Goal: Book appointment/travel/reservation

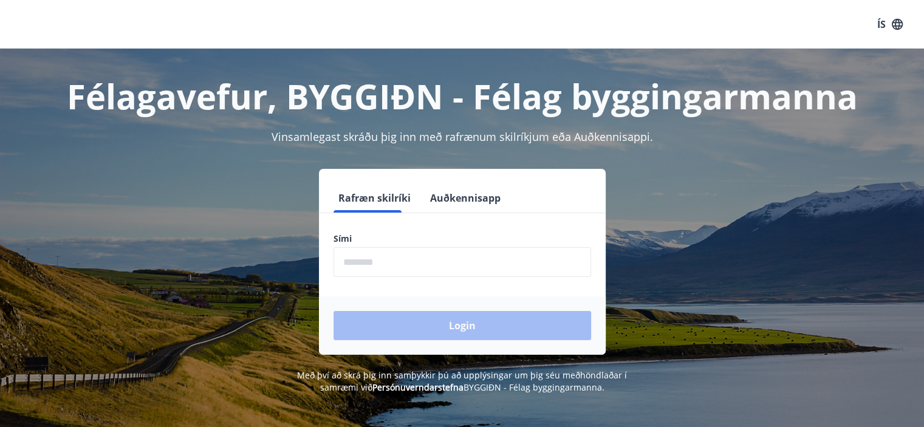
click at [427, 261] on input "phone" at bounding box center [461, 262] width 257 height 30
type input "********"
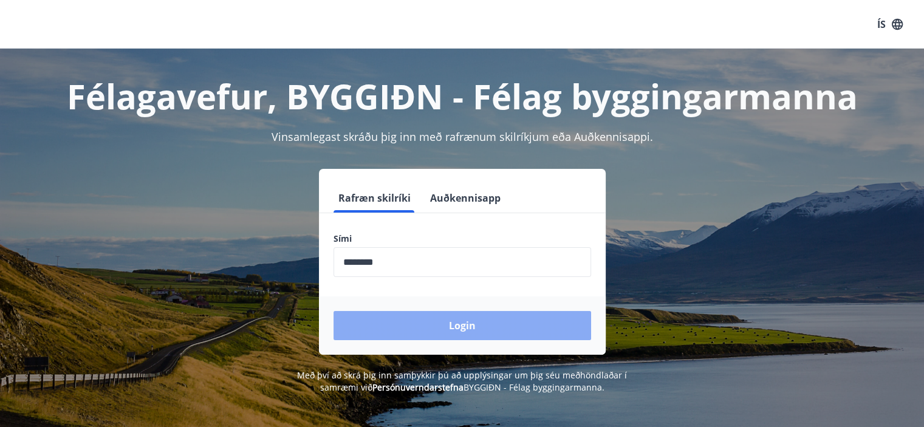
click at [450, 321] on button "Login" at bounding box center [461, 325] width 257 height 29
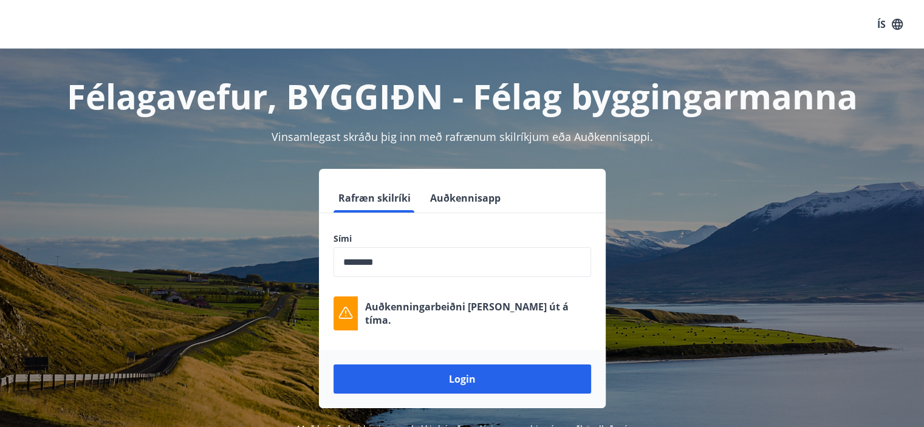
click at [464, 373] on button "Login" at bounding box center [461, 378] width 257 height 29
click at [704, 166] on div "Félagavefur, BYGGIÐN - Félag byggingarmanna Vinsamlegast skráðu þig inn með raf…" at bounding box center [462, 248] width 874 height 398
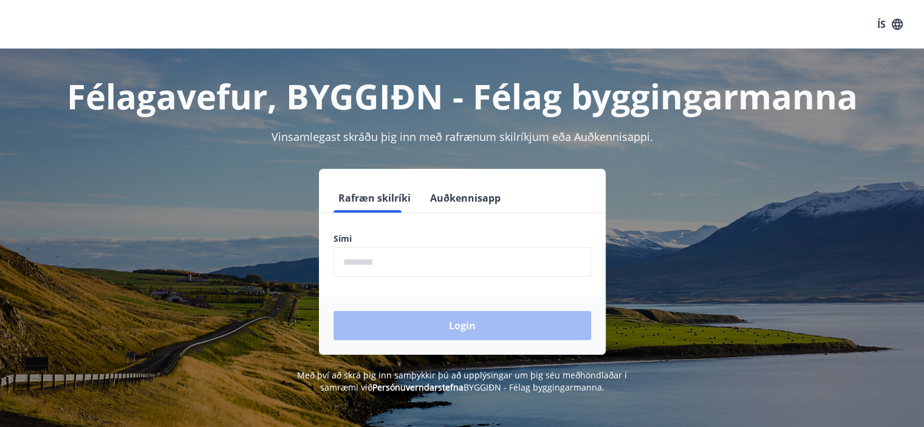
click at [410, 254] on input "phone" at bounding box center [461, 262] width 257 height 30
type input "********"
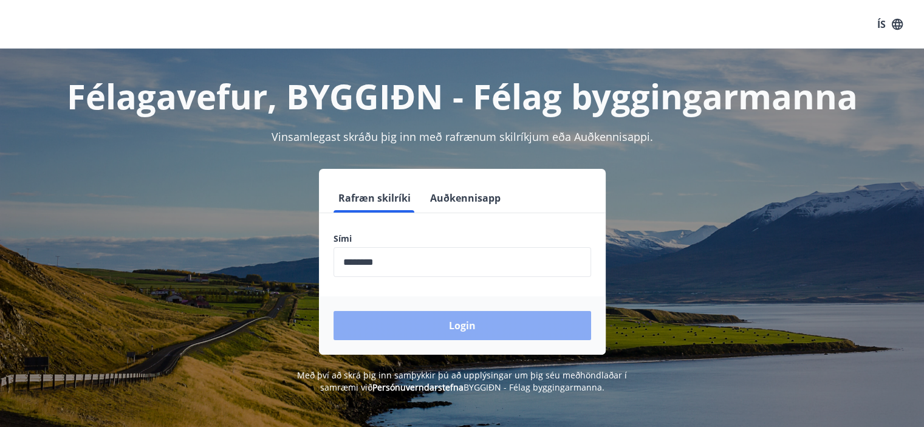
click at [424, 324] on button "Login" at bounding box center [461, 325] width 257 height 29
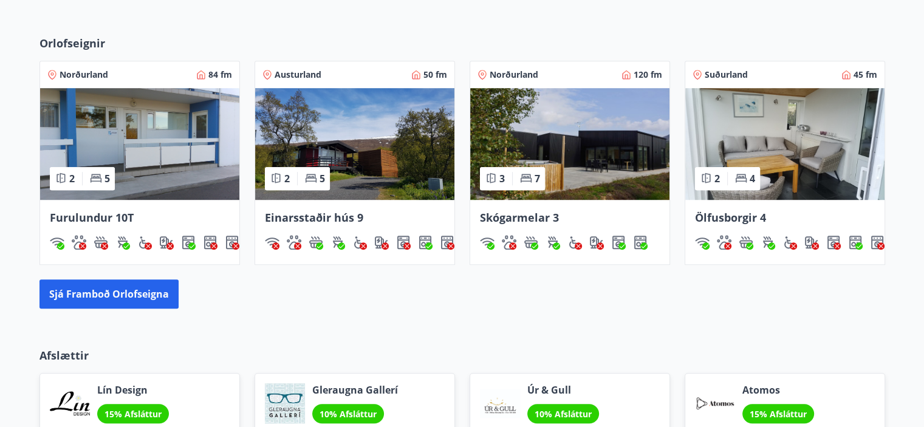
scroll to position [789, 0]
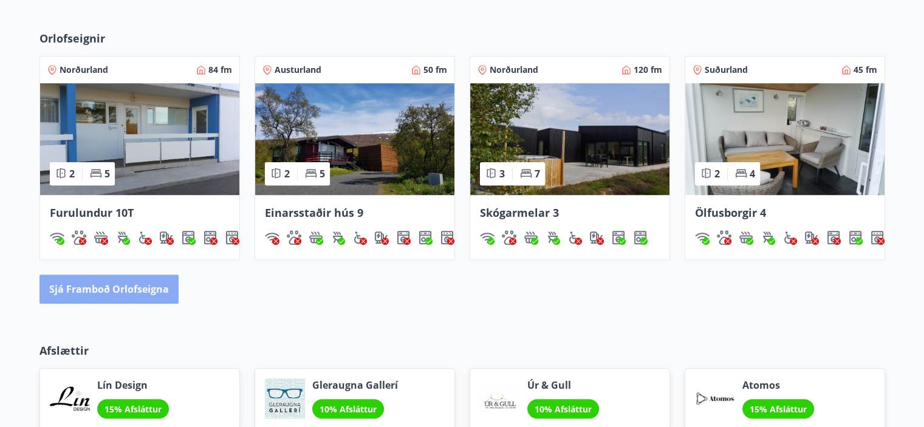
click at [146, 292] on button "Sjá framboð orlofseigna" at bounding box center [108, 288] width 139 height 29
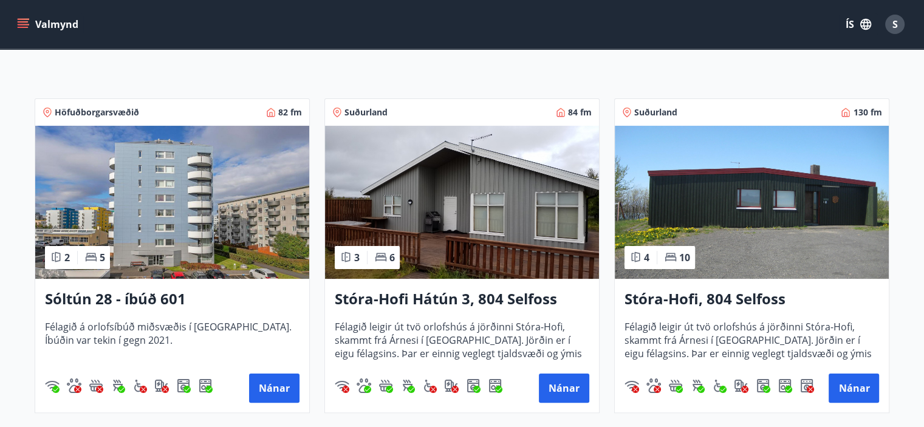
scroll to position [182, 0]
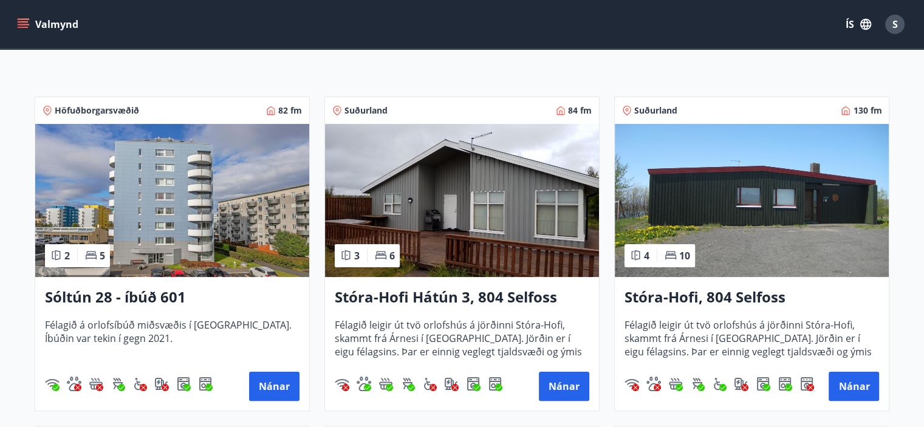
click at [515, 228] on img at bounding box center [462, 200] width 274 height 153
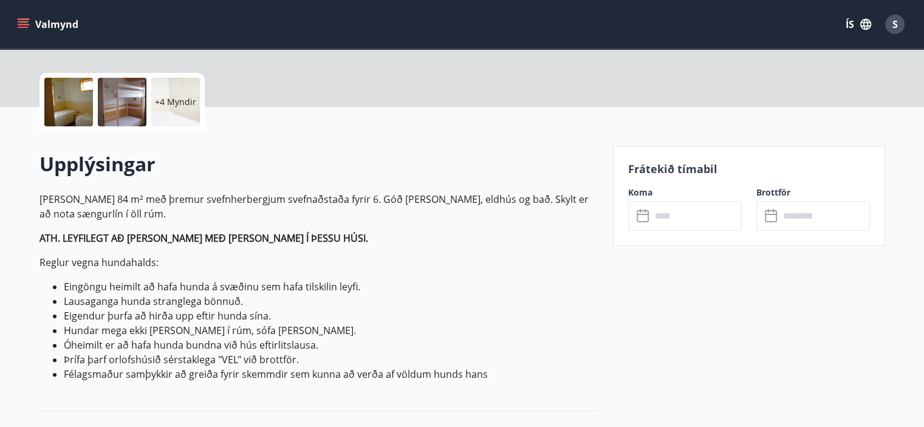
scroll to position [304, 0]
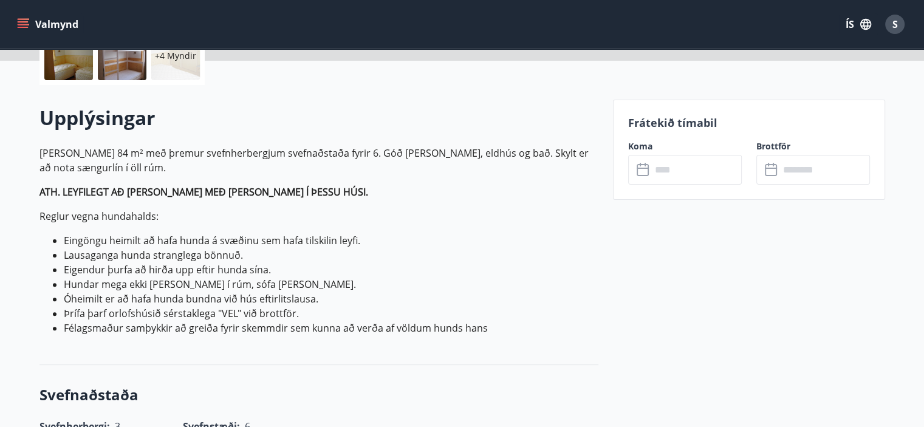
click at [648, 167] on icon at bounding box center [643, 170] width 15 height 15
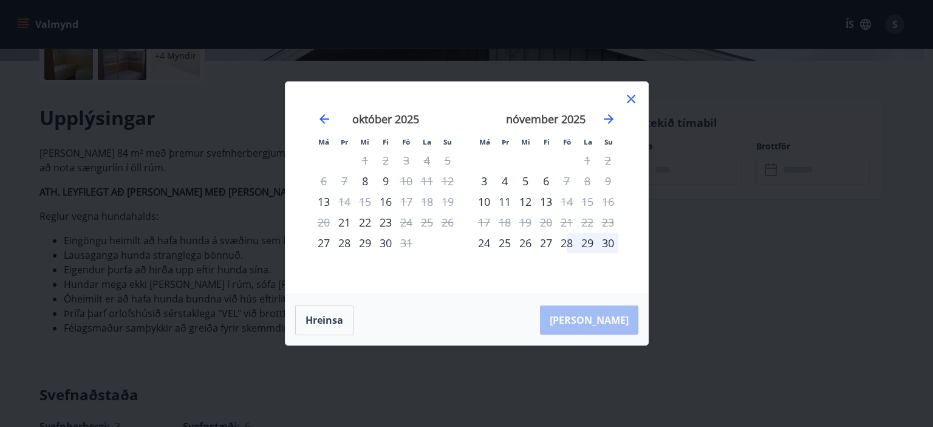
click at [628, 98] on icon at bounding box center [631, 99] width 15 height 15
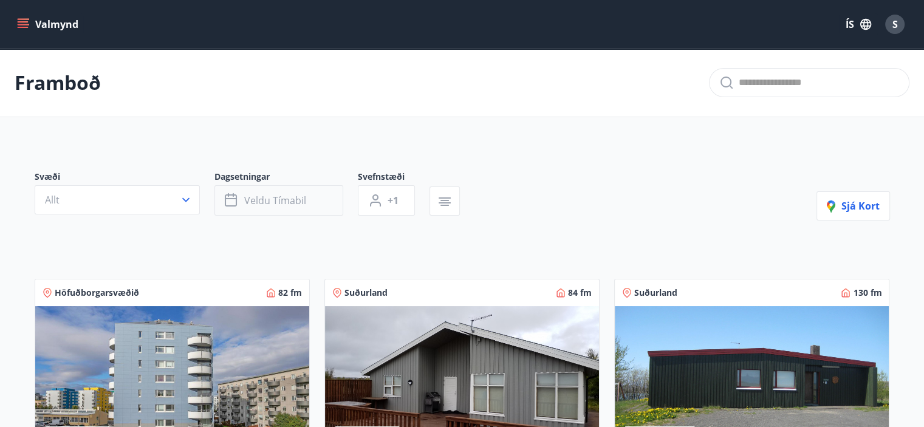
click at [310, 199] on button "Veldu tímabil" at bounding box center [278, 200] width 129 height 30
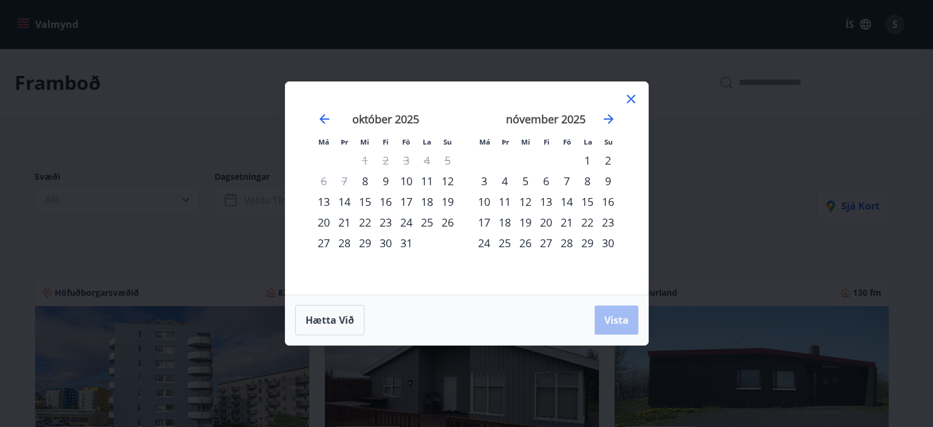
click at [409, 197] on div "17" at bounding box center [406, 201] width 21 height 21
click at [447, 197] on div "19" at bounding box center [447, 201] width 21 height 21
click at [617, 318] on span "Vista" at bounding box center [616, 319] width 24 height 13
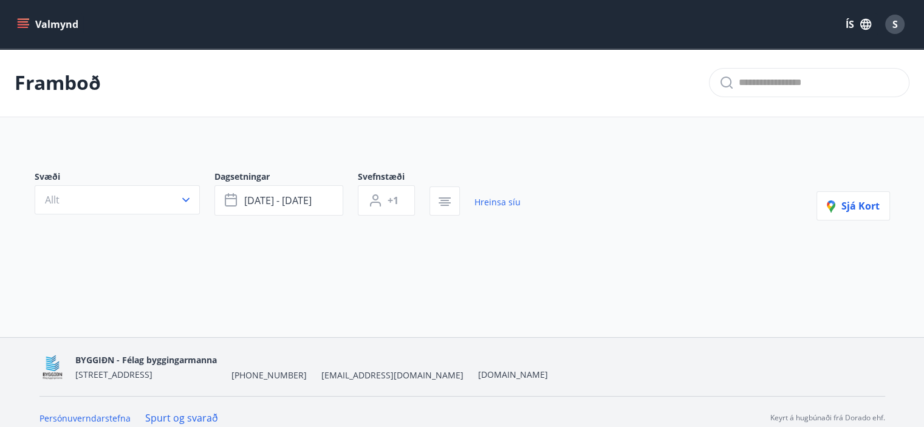
scroll to position [12, 0]
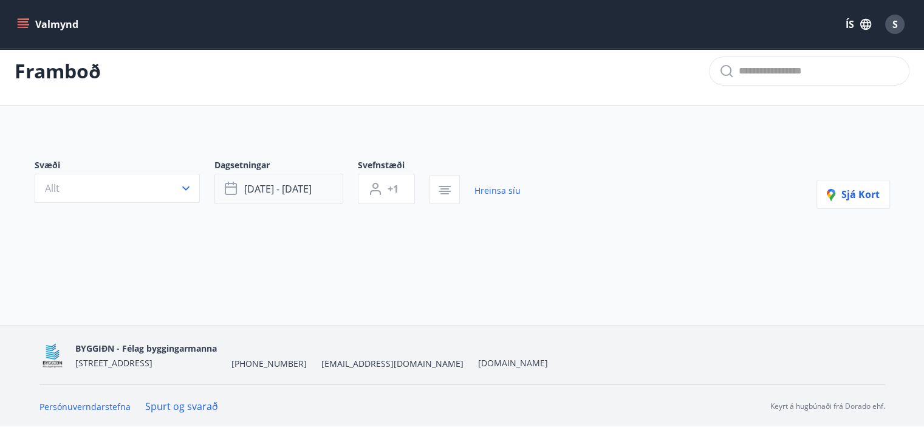
click at [281, 186] on span "okt 17 - okt 19" at bounding box center [277, 188] width 67 height 13
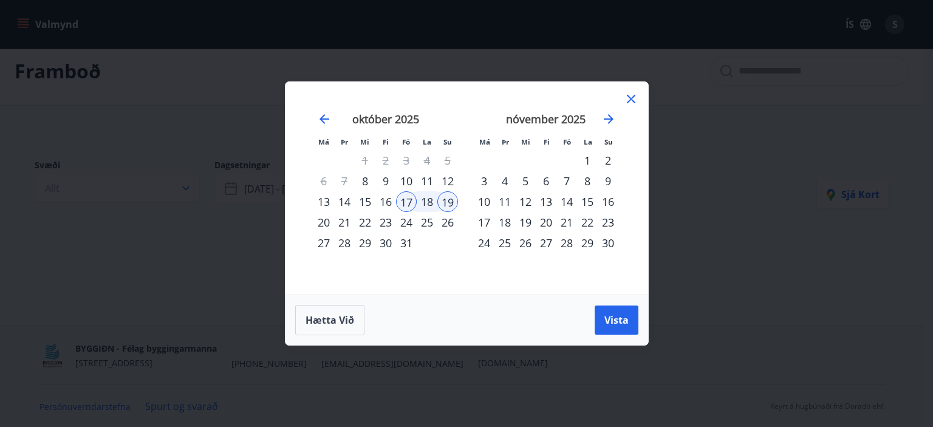
click at [631, 98] on icon at bounding box center [631, 99] width 9 height 9
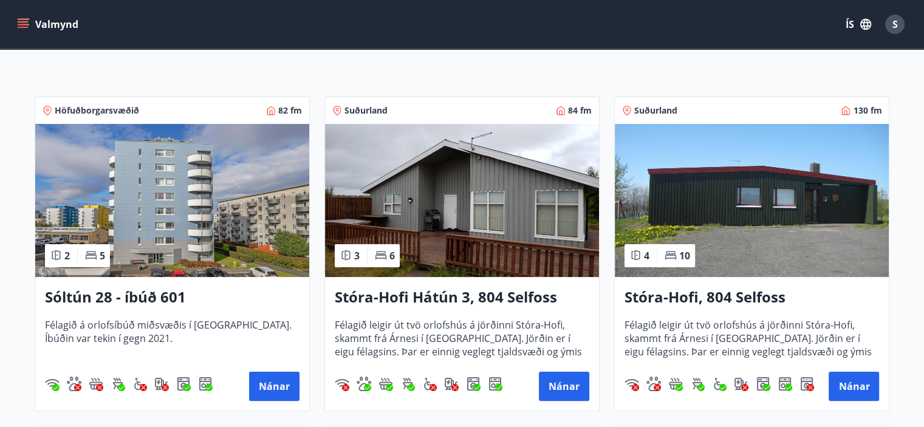
click at [712, 192] on img at bounding box center [751, 200] width 274 height 153
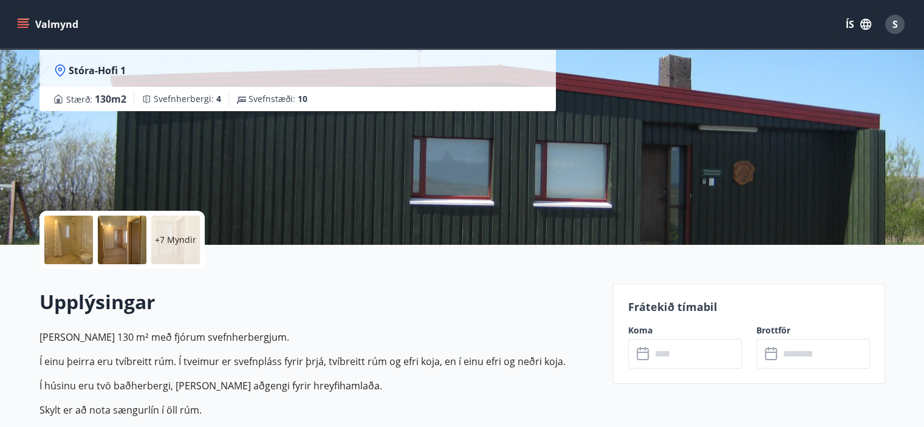
scroll to position [121, 0]
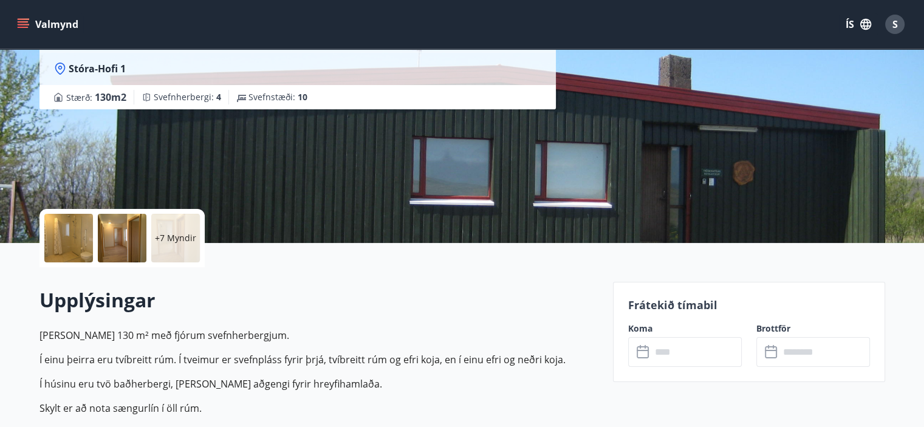
click at [645, 349] on icon at bounding box center [643, 352] width 15 height 15
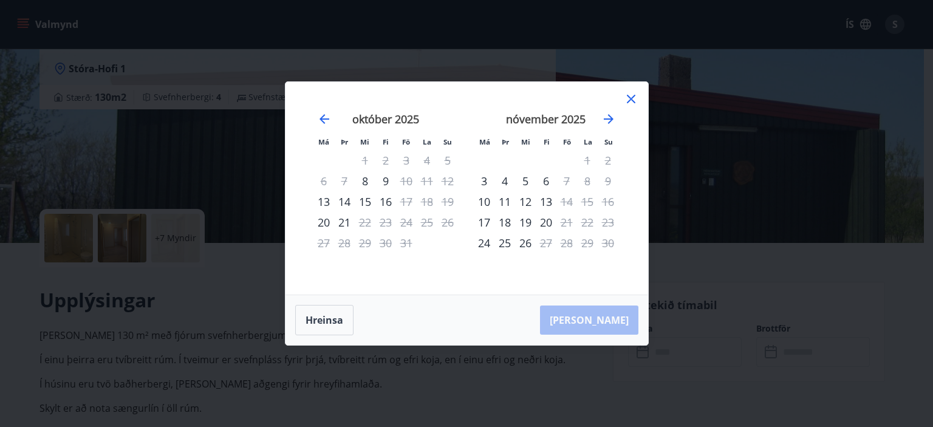
click at [634, 97] on icon at bounding box center [631, 99] width 15 height 15
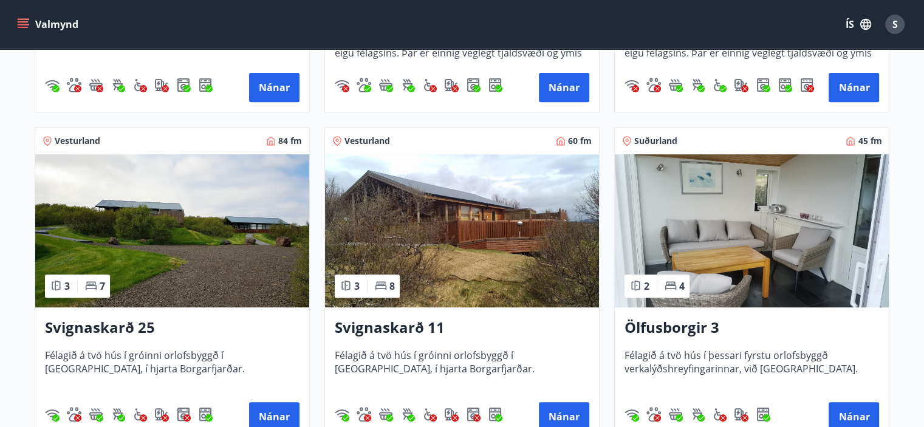
scroll to position [486, 0]
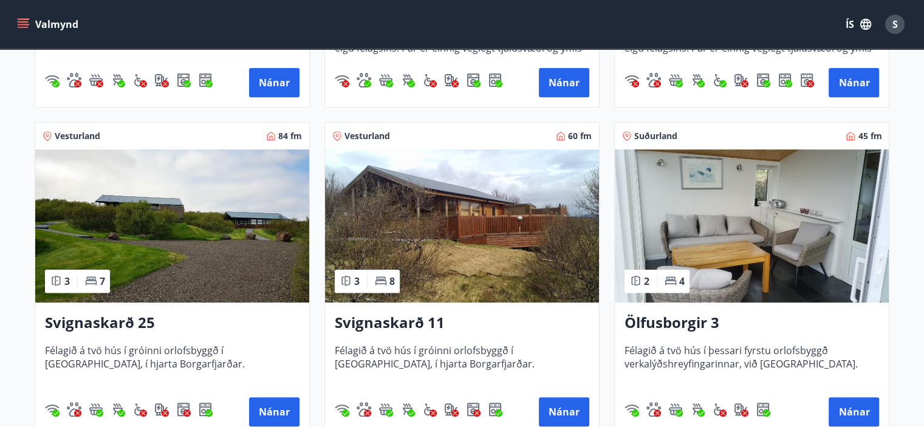
click at [467, 251] on img at bounding box center [462, 225] width 274 height 153
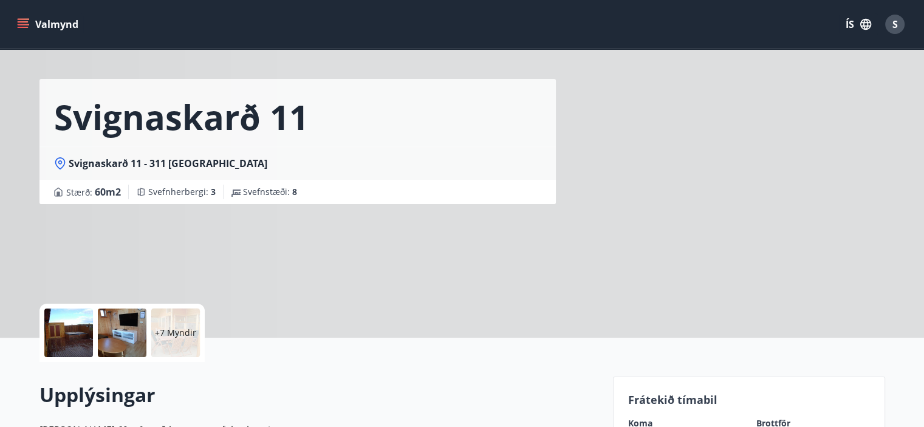
scroll to position [121, 0]
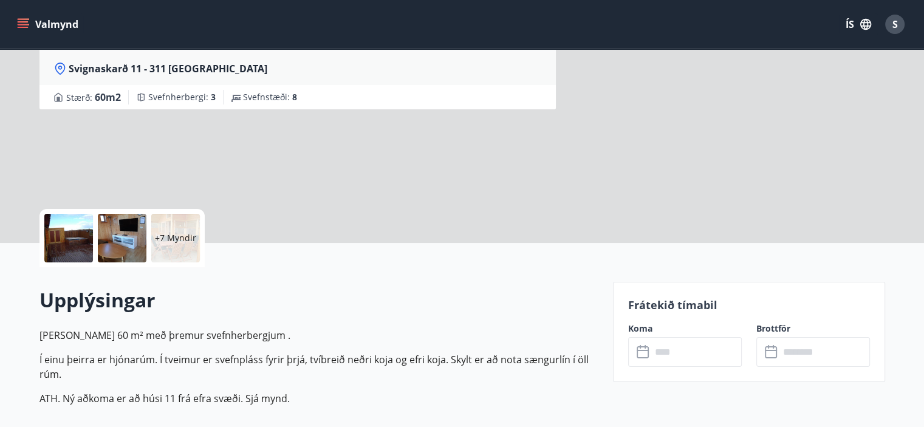
click at [644, 352] on icon at bounding box center [643, 352] width 15 height 15
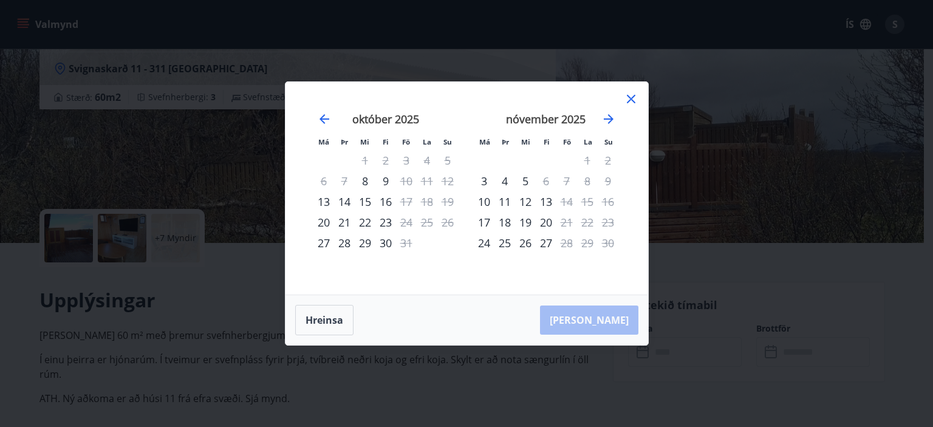
click at [635, 95] on icon at bounding box center [631, 99] width 15 height 15
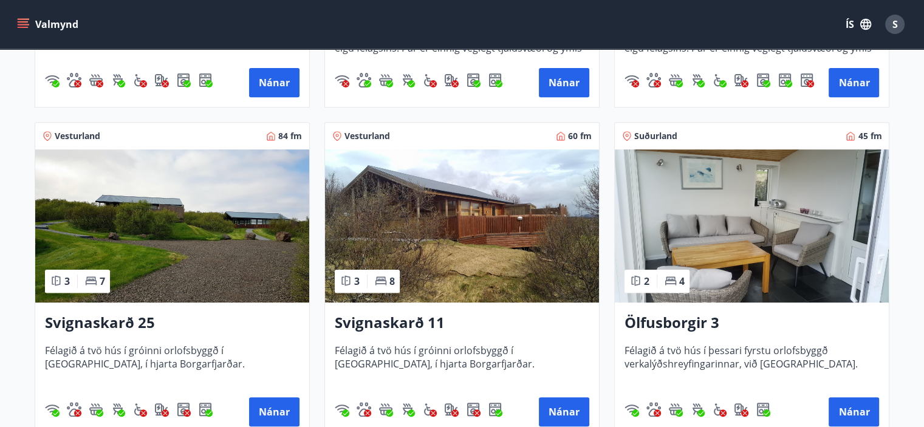
click at [199, 242] on img at bounding box center [172, 225] width 274 height 153
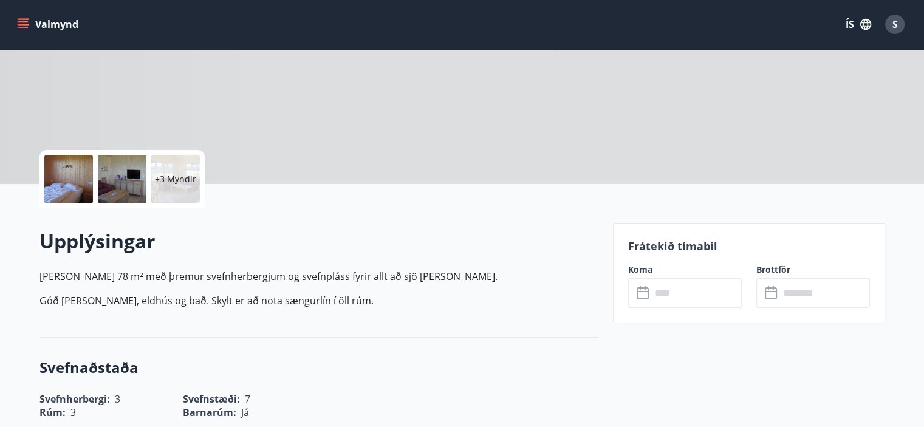
scroll to position [182, 0]
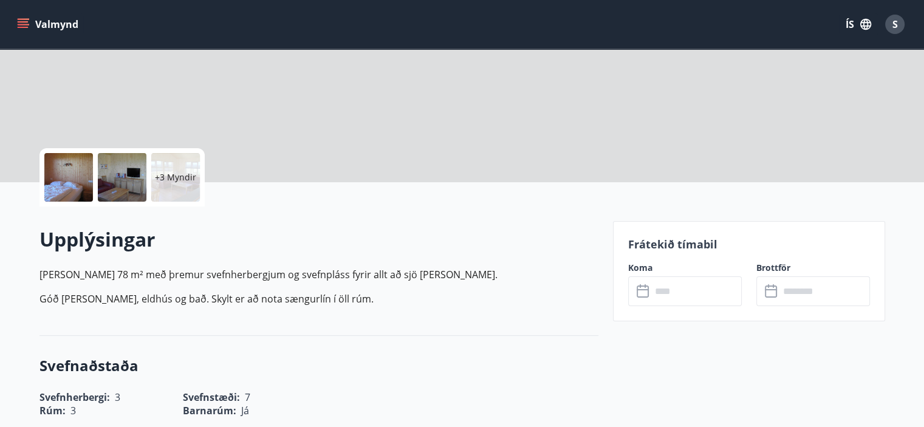
click at [639, 290] on icon at bounding box center [643, 291] width 15 height 15
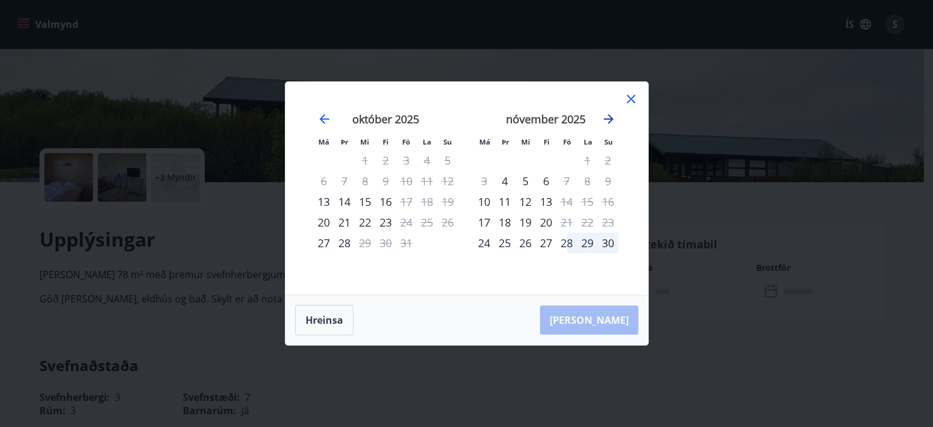
click at [610, 121] on icon "Move forward to switch to the next month." at bounding box center [609, 119] width 10 height 10
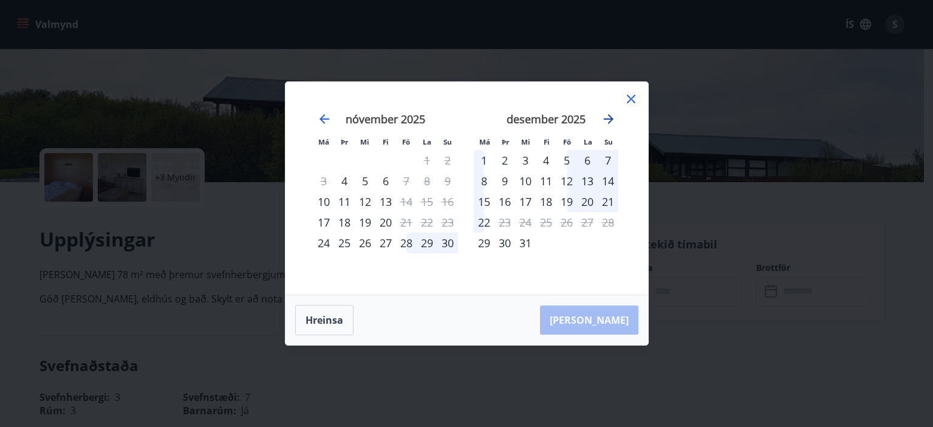
click at [607, 119] on icon "Move forward to switch to the next month." at bounding box center [609, 119] width 10 height 10
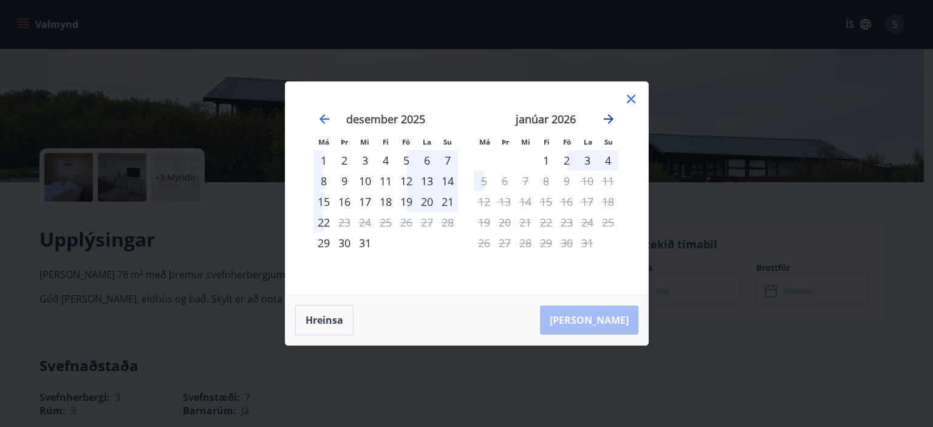
click at [610, 120] on icon "Move forward to switch to the next month." at bounding box center [608, 119] width 15 height 15
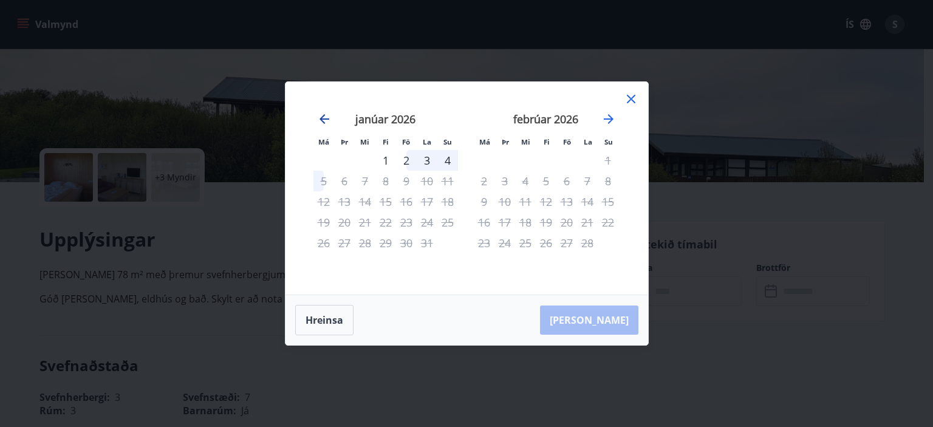
click at [318, 123] on icon "Move backward to switch to the previous month." at bounding box center [324, 119] width 15 height 15
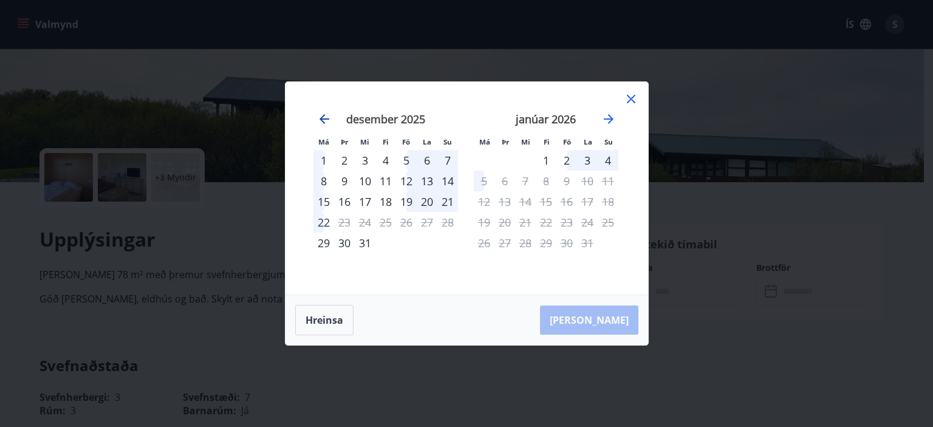
click at [318, 123] on icon "Move backward to switch to the previous month." at bounding box center [324, 119] width 15 height 15
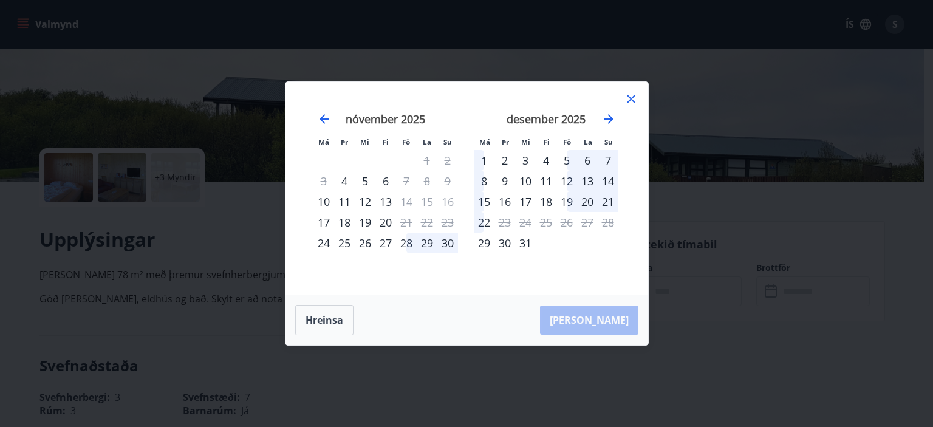
click at [636, 100] on icon at bounding box center [631, 99] width 15 height 15
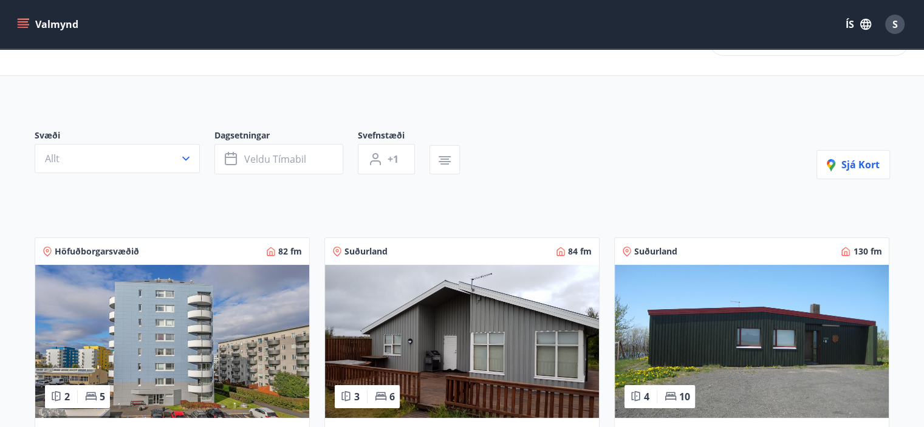
scroll to position [182, 0]
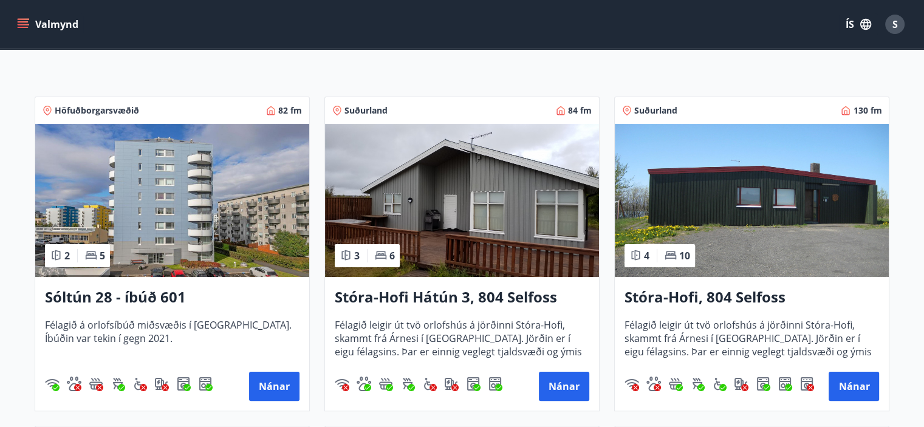
click at [505, 201] on img at bounding box center [462, 200] width 274 height 153
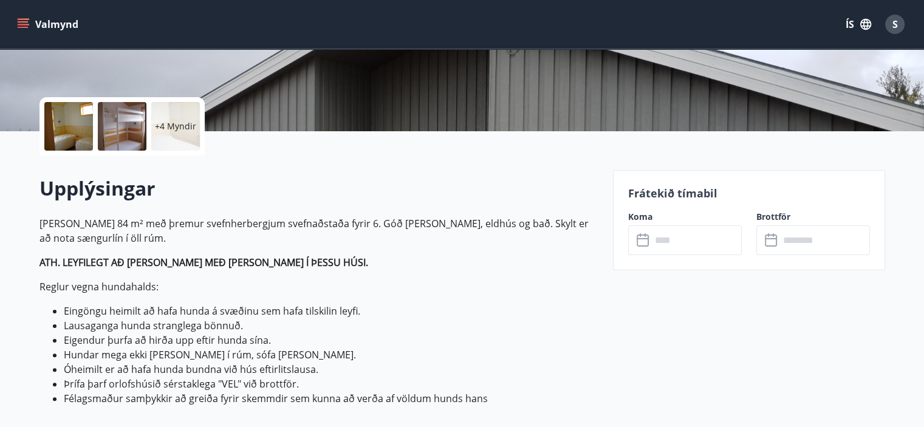
scroll to position [243, 0]
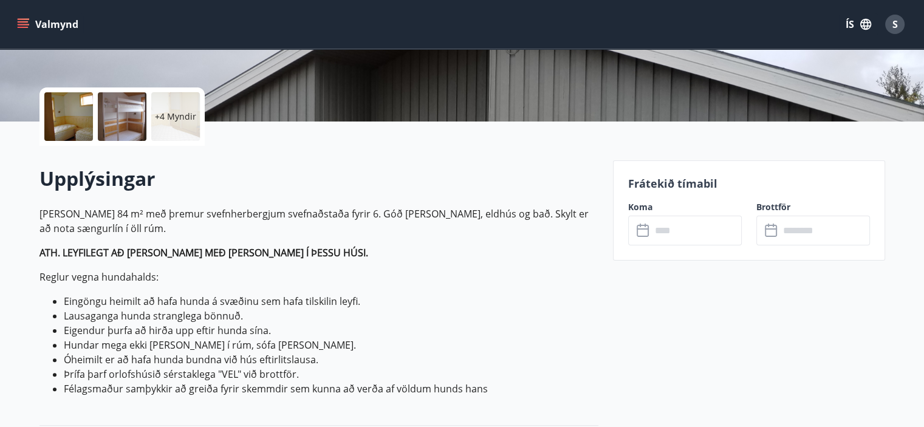
click at [636, 231] on icon at bounding box center [643, 230] width 15 height 15
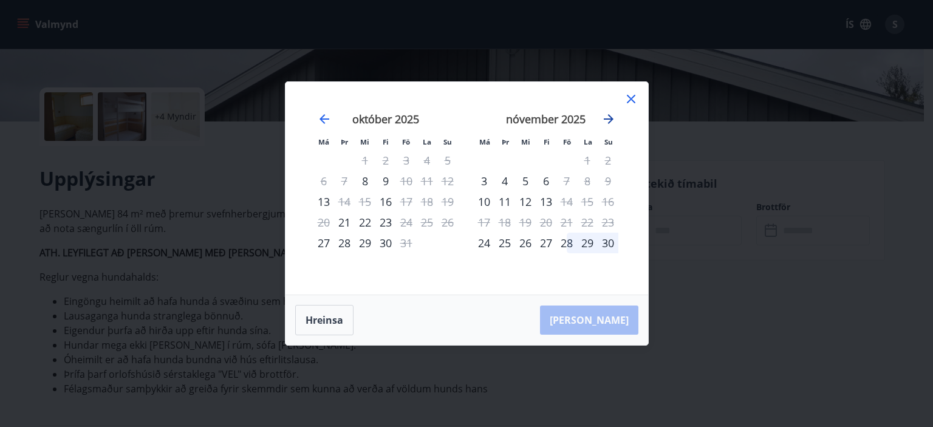
click at [606, 118] on icon "Move forward to switch to the next month." at bounding box center [608, 119] width 15 height 15
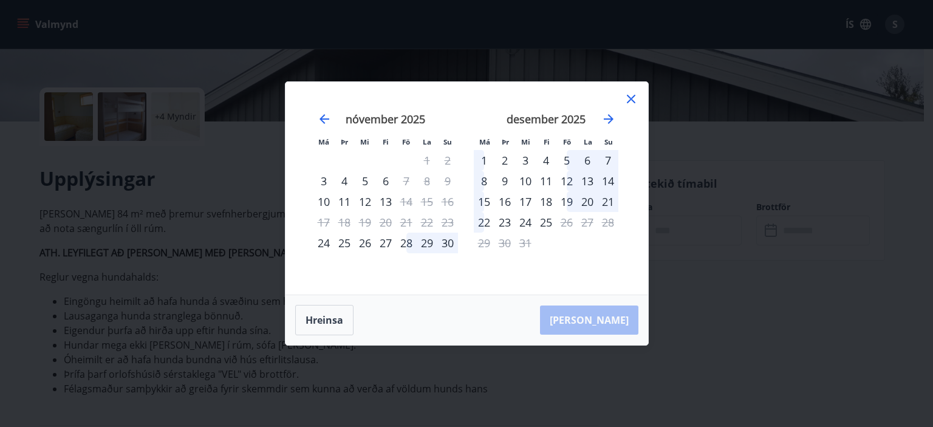
click at [635, 100] on icon at bounding box center [631, 99] width 15 height 15
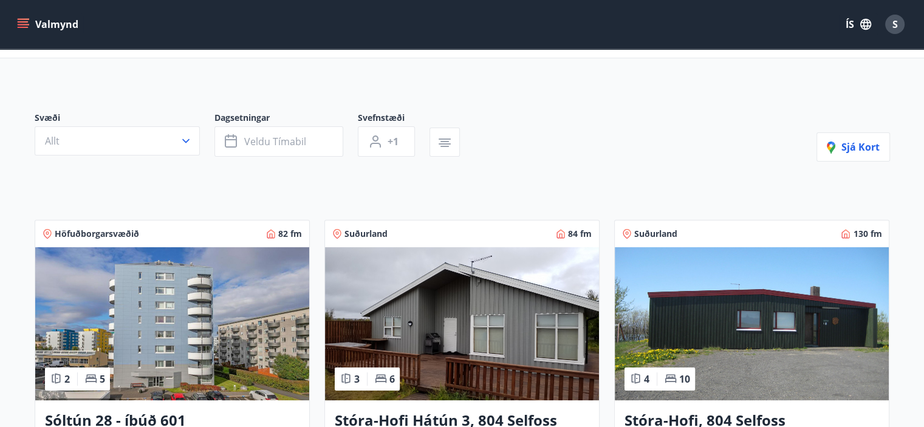
scroll to position [61, 0]
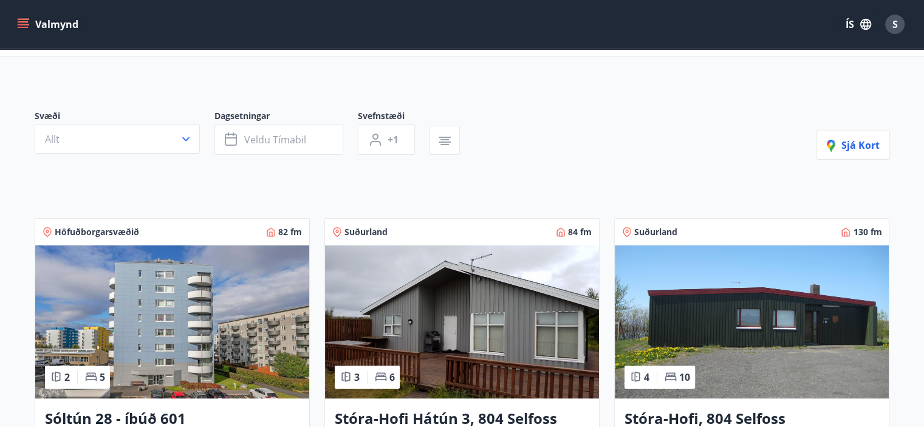
click at [749, 290] on img at bounding box center [751, 321] width 274 height 153
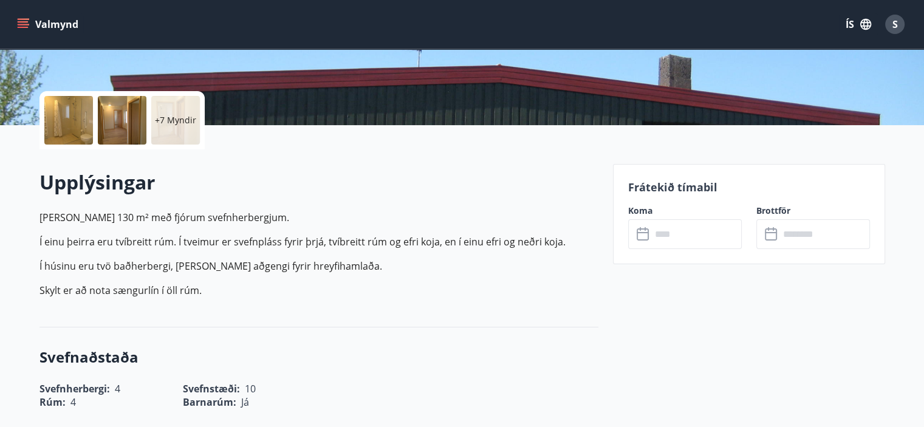
scroll to position [243, 0]
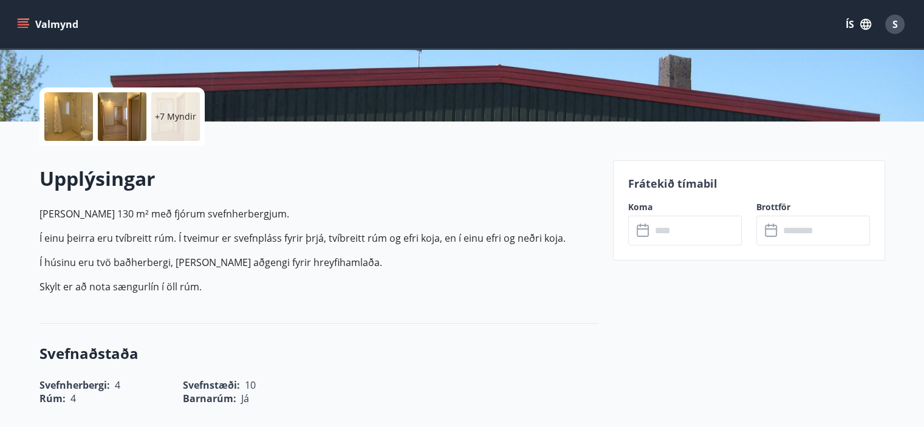
click at [637, 225] on icon at bounding box center [642, 231] width 12 height 12
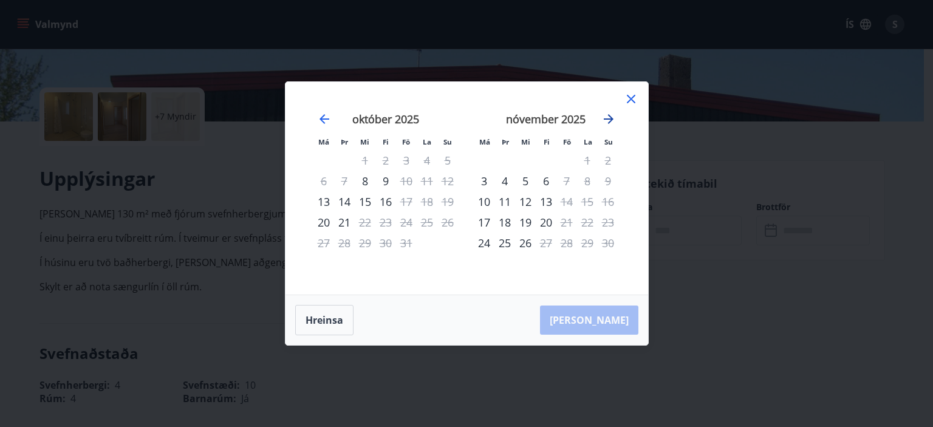
click at [607, 121] on icon "Move forward to switch to the next month." at bounding box center [608, 119] width 15 height 15
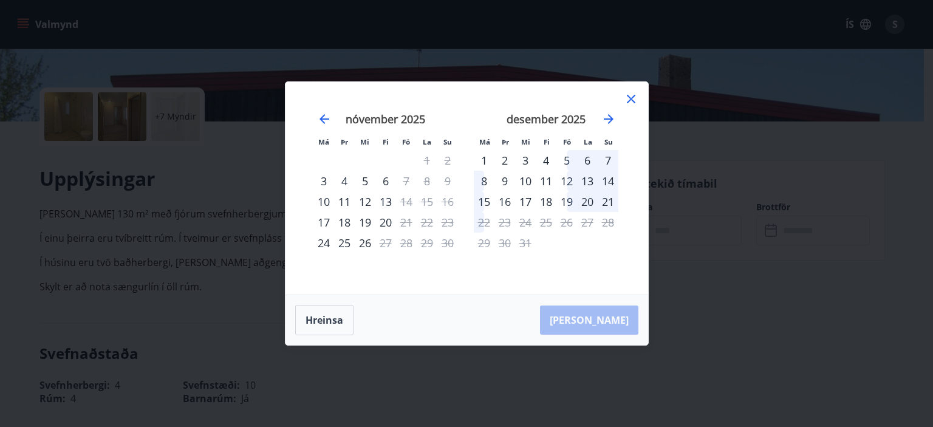
click at [627, 100] on icon at bounding box center [631, 99] width 15 height 15
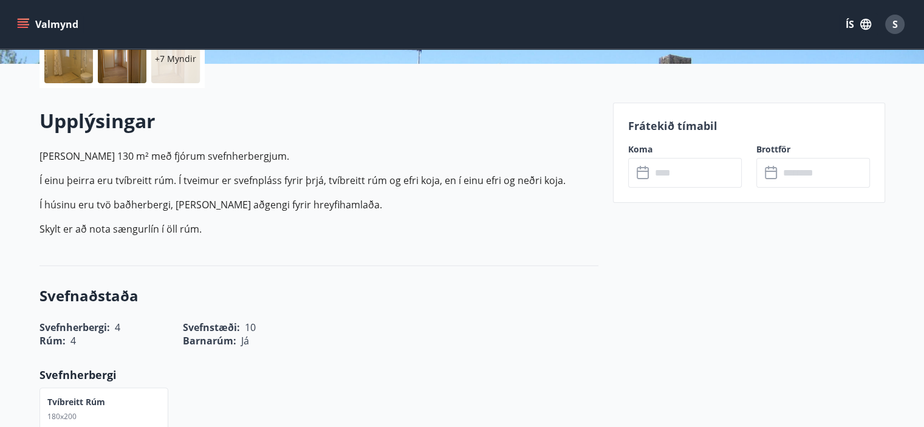
scroll to position [304, 0]
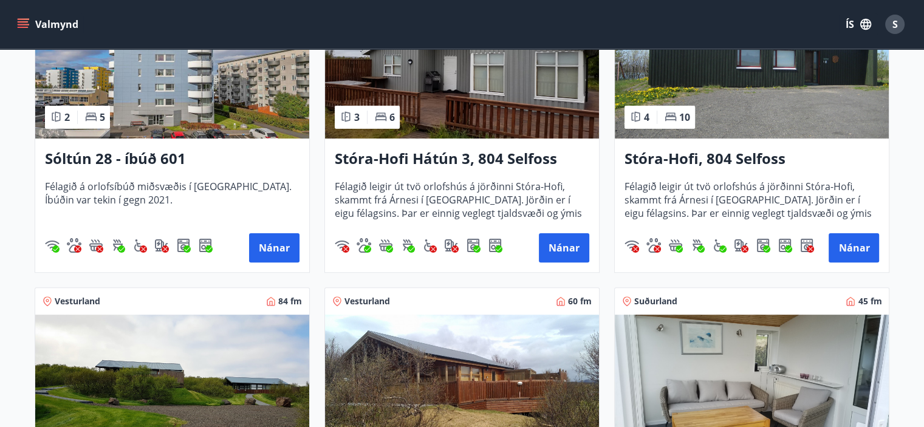
scroll to position [182, 0]
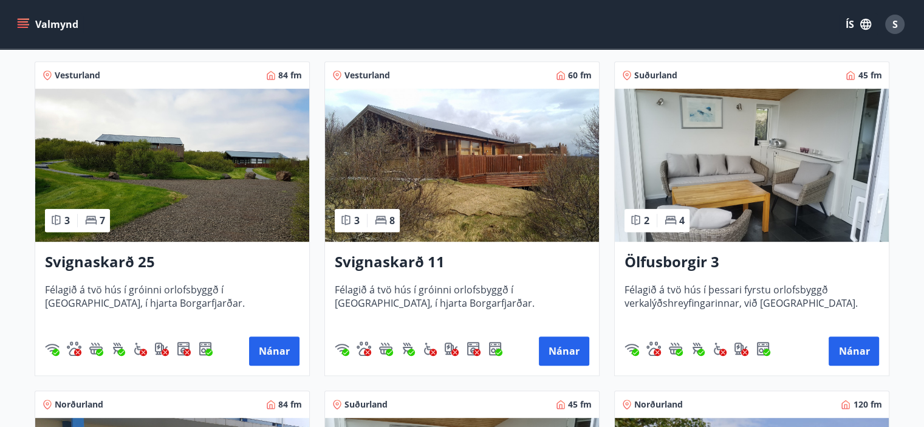
click at [738, 115] on img at bounding box center [751, 165] width 274 height 153
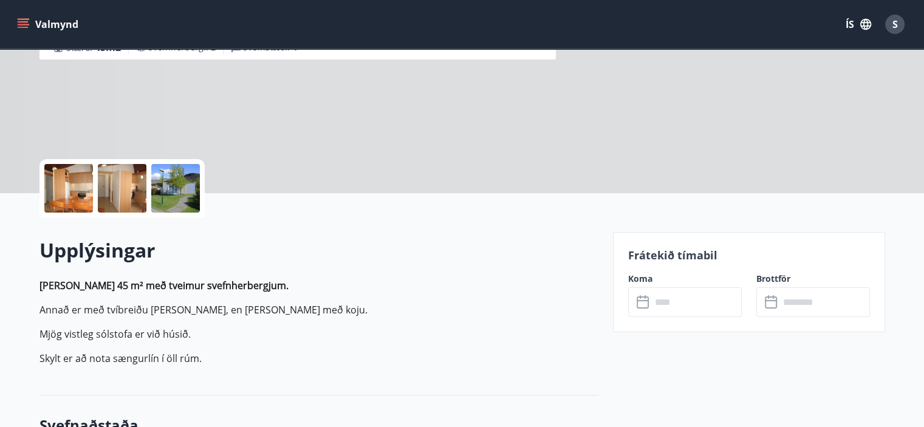
scroll to position [182, 0]
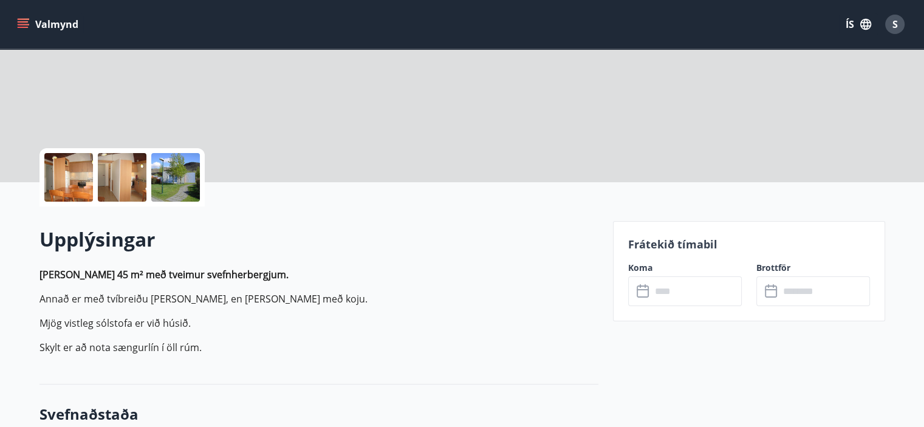
click at [639, 291] on icon at bounding box center [643, 291] width 15 height 15
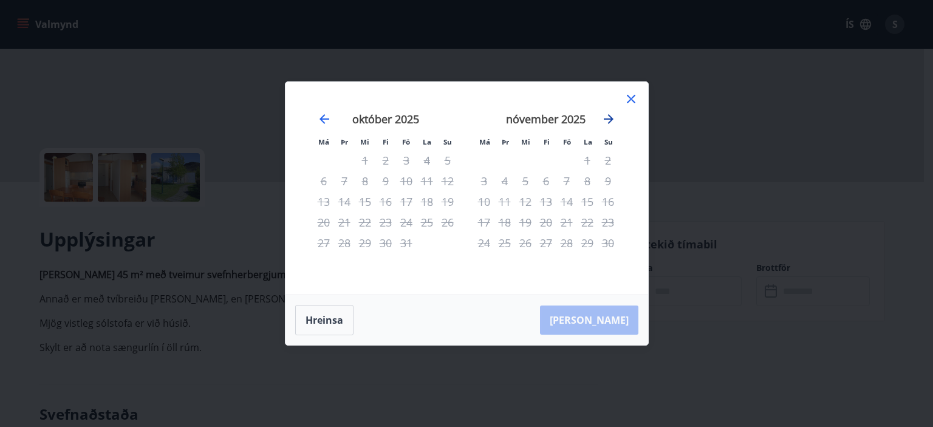
click at [607, 122] on icon "Move forward to switch to the next month." at bounding box center [608, 119] width 15 height 15
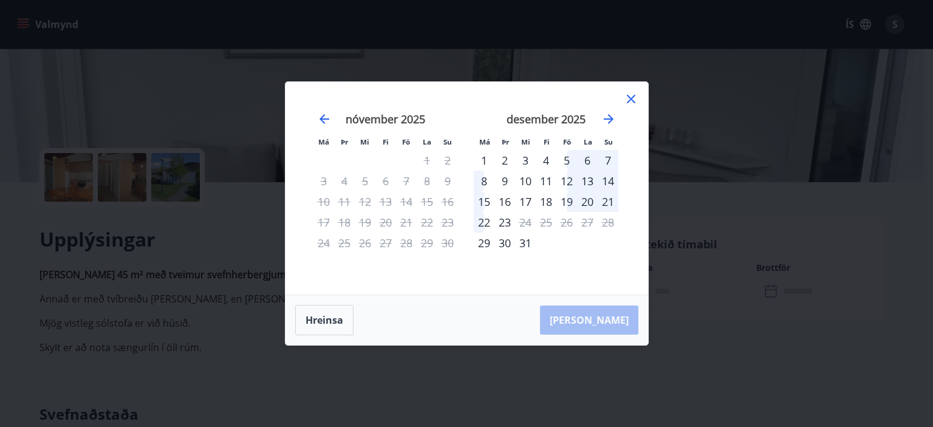
click at [635, 102] on icon at bounding box center [631, 99] width 15 height 15
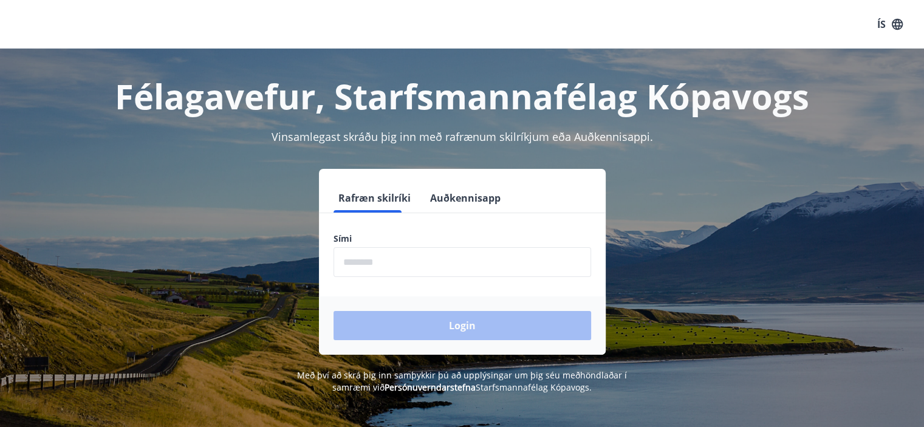
click at [457, 262] on input "phone" at bounding box center [461, 262] width 257 height 30
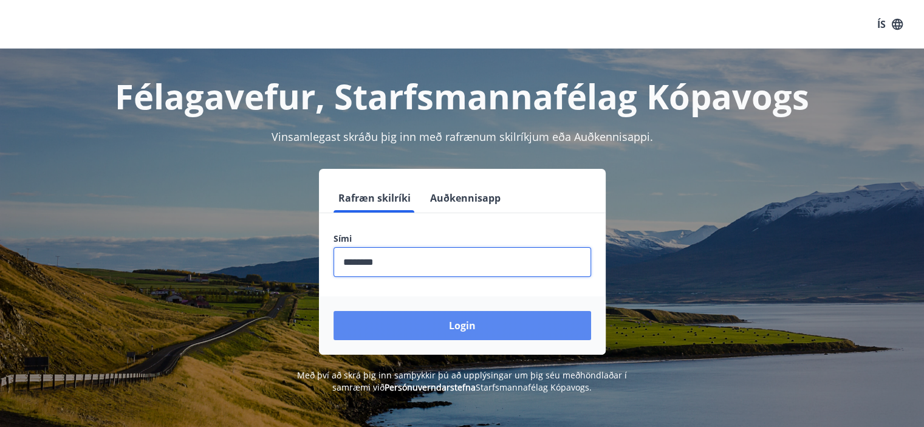
type input "********"
click at [499, 335] on button "Login" at bounding box center [461, 325] width 257 height 29
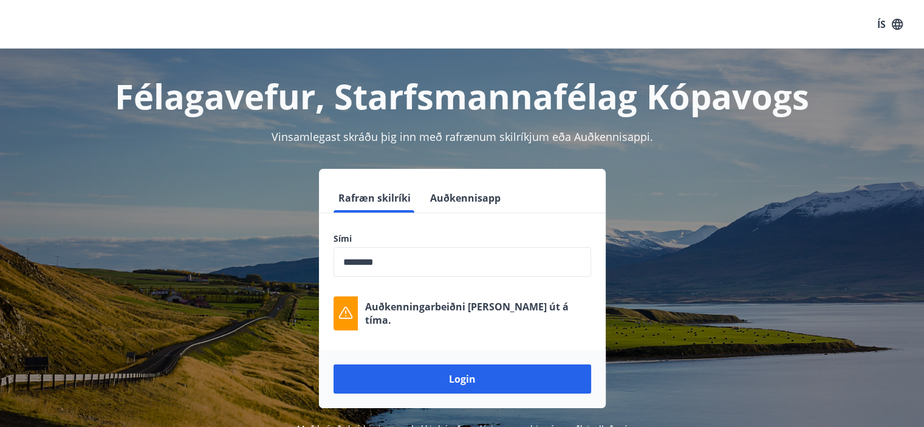
click at [439, 384] on button "Login" at bounding box center [461, 378] width 257 height 29
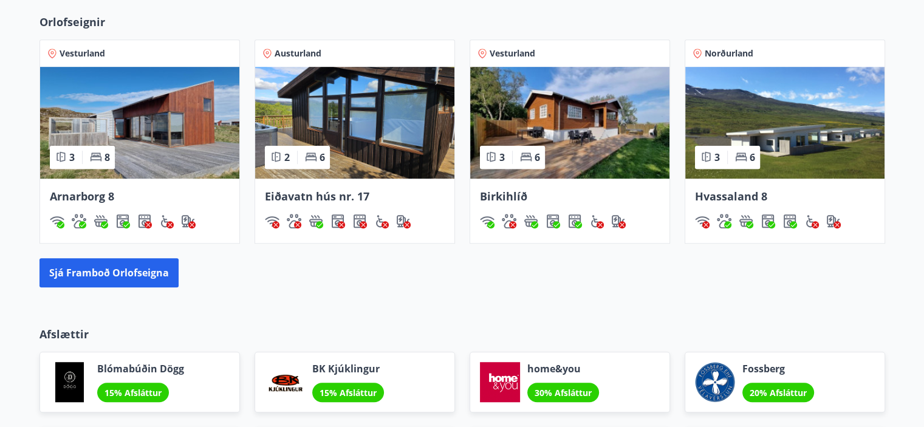
scroll to position [789, 0]
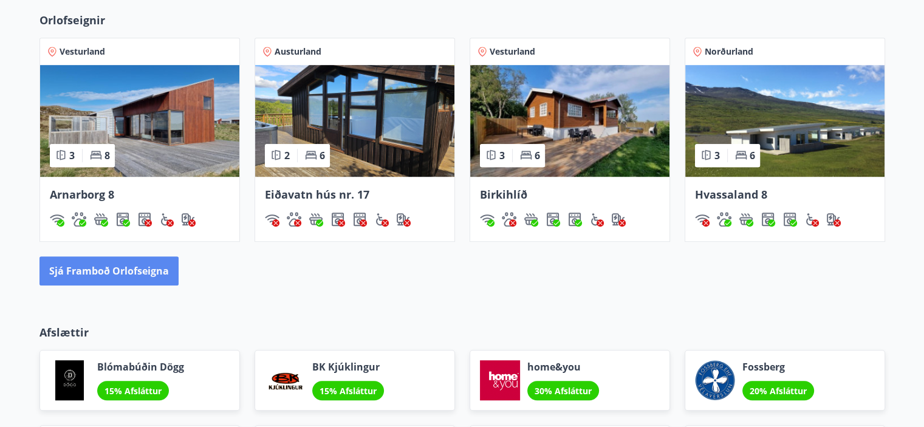
click at [138, 265] on button "Sjá framboð orlofseigna" at bounding box center [108, 270] width 139 height 29
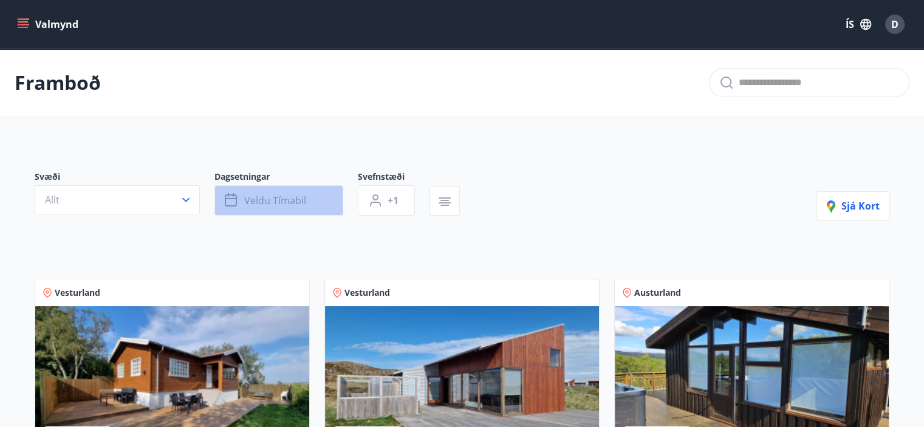
click at [296, 207] on button "Veldu tímabil" at bounding box center [278, 200] width 129 height 30
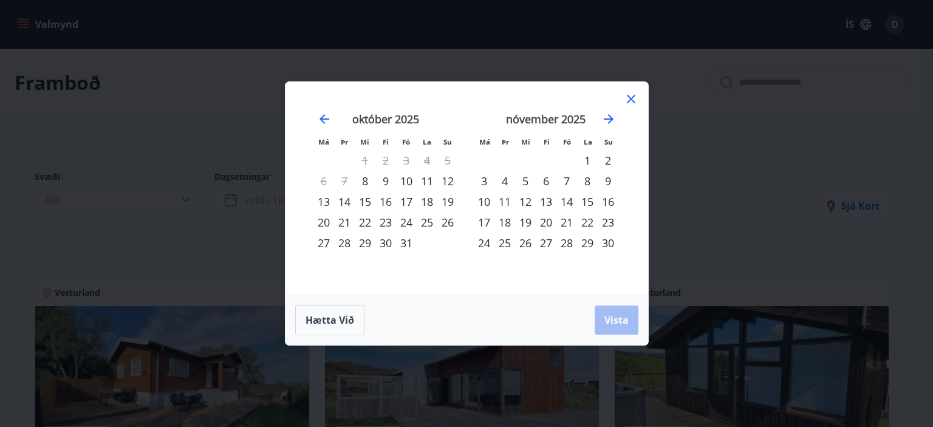
click at [406, 199] on div "17" at bounding box center [406, 201] width 21 height 21
click at [444, 200] on div "19" at bounding box center [447, 201] width 21 height 21
click at [625, 328] on button "Vista" at bounding box center [616, 319] width 44 height 29
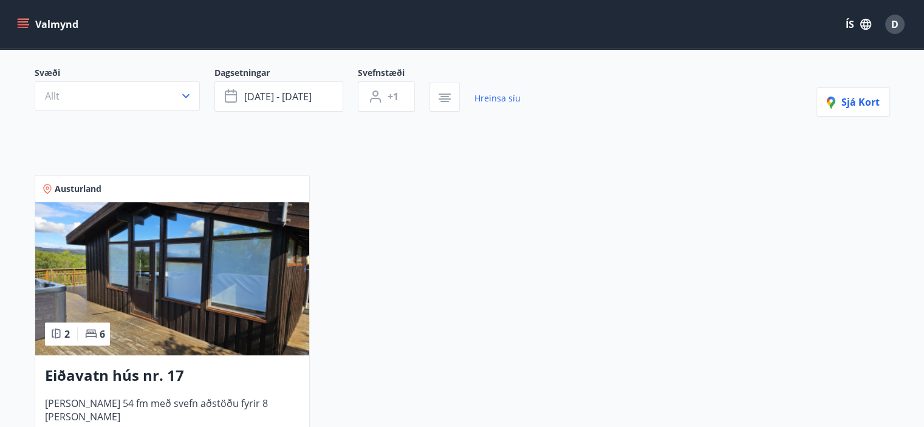
scroll to position [121, 0]
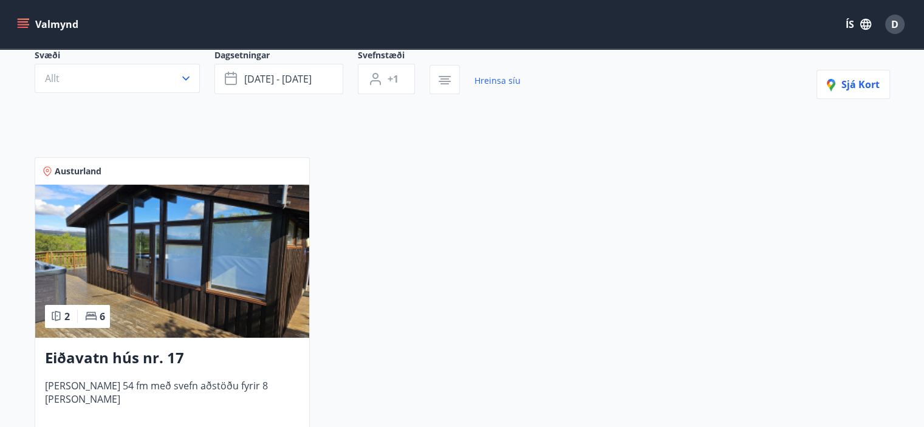
click at [244, 267] on img at bounding box center [172, 261] width 274 height 153
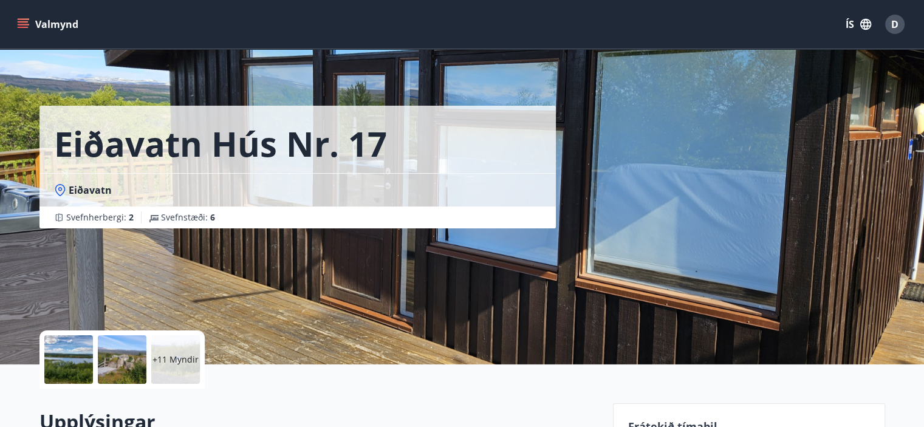
click at [86, 356] on div at bounding box center [68, 359] width 49 height 49
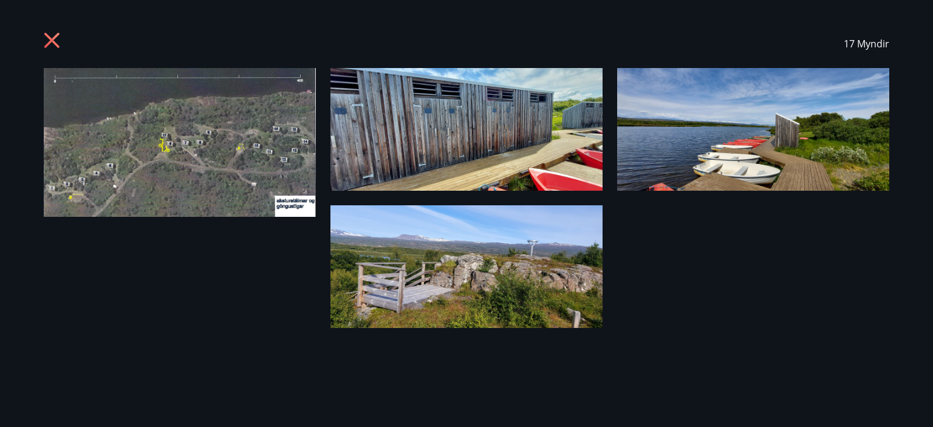
click at [46, 42] on icon at bounding box center [53, 41] width 19 height 19
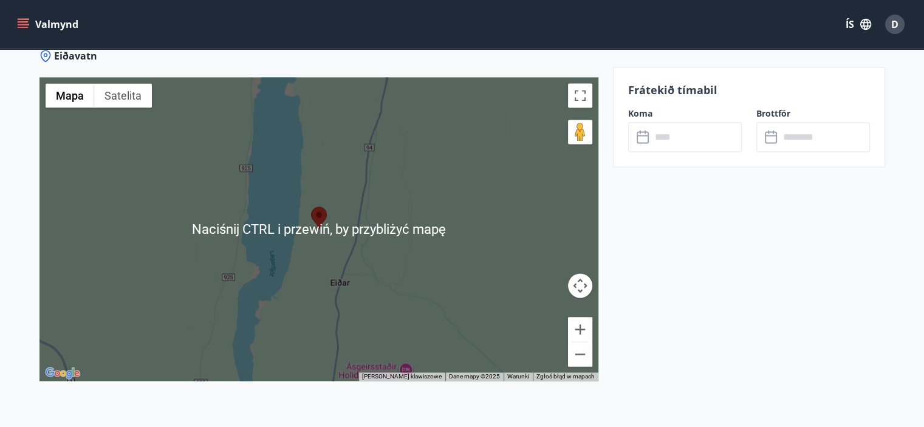
scroll to position [1822, 0]
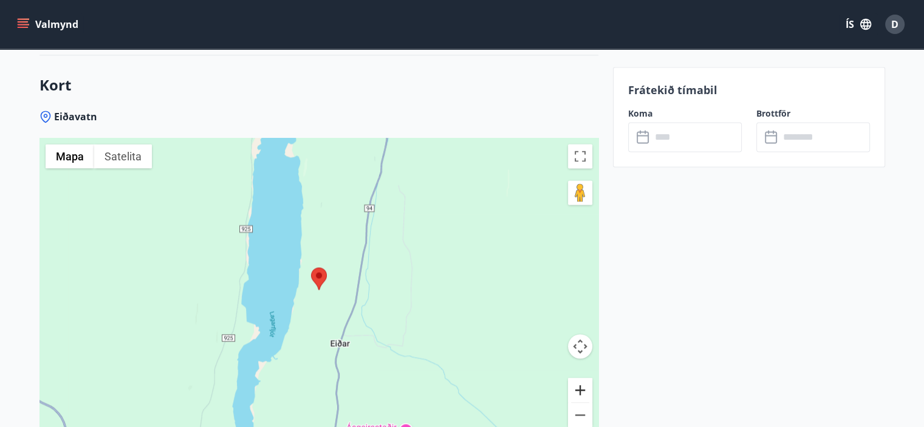
click at [582, 378] on button "Powiększ" at bounding box center [580, 390] width 24 height 24
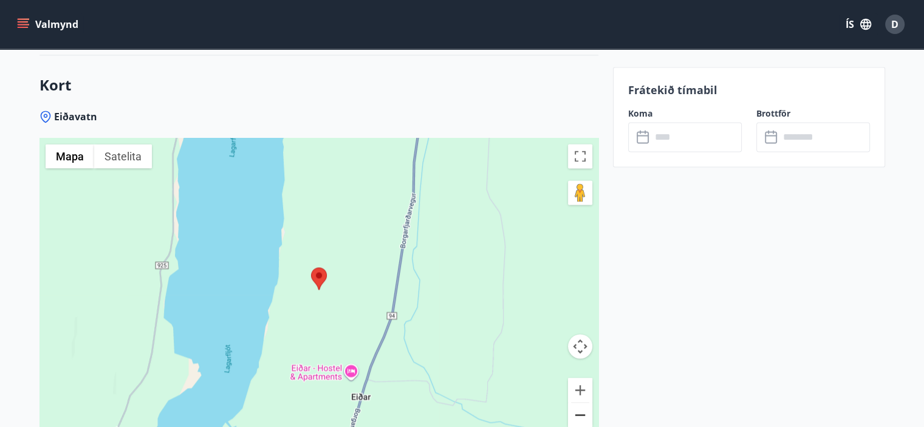
click at [583, 403] on button "Pomniejsz" at bounding box center [580, 415] width 24 height 24
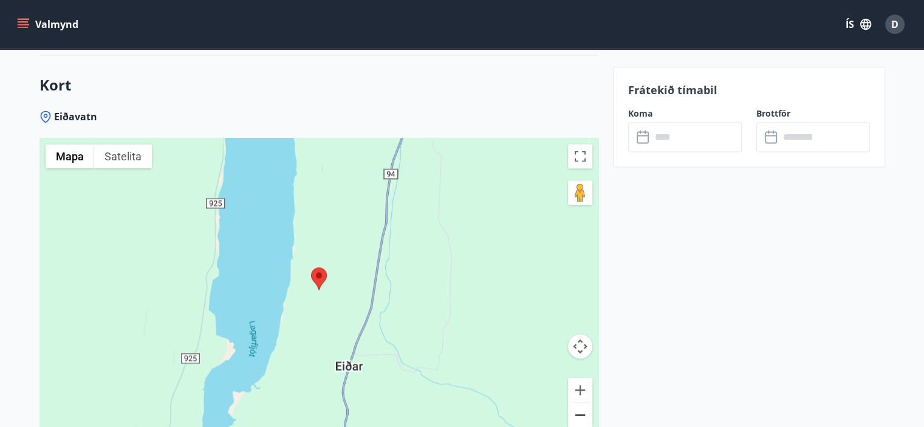
click at [583, 403] on button "Pomniejsz" at bounding box center [580, 415] width 24 height 24
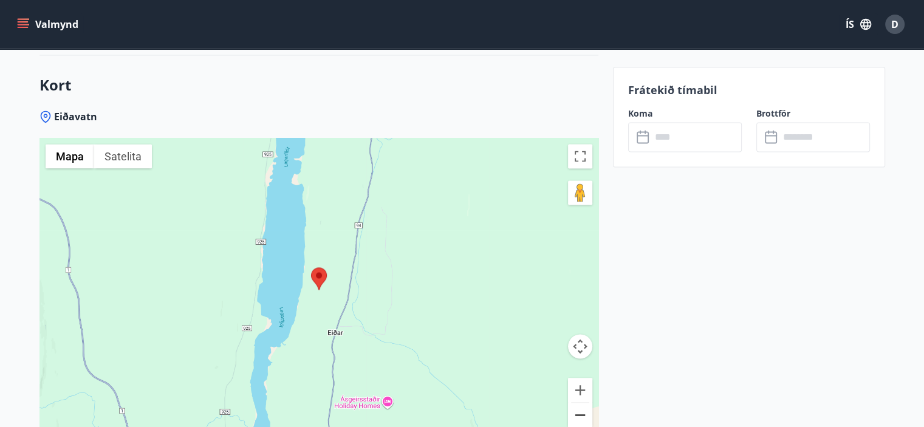
click at [583, 403] on button "Pomniejsz" at bounding box center [580, 415] width 24 height 24
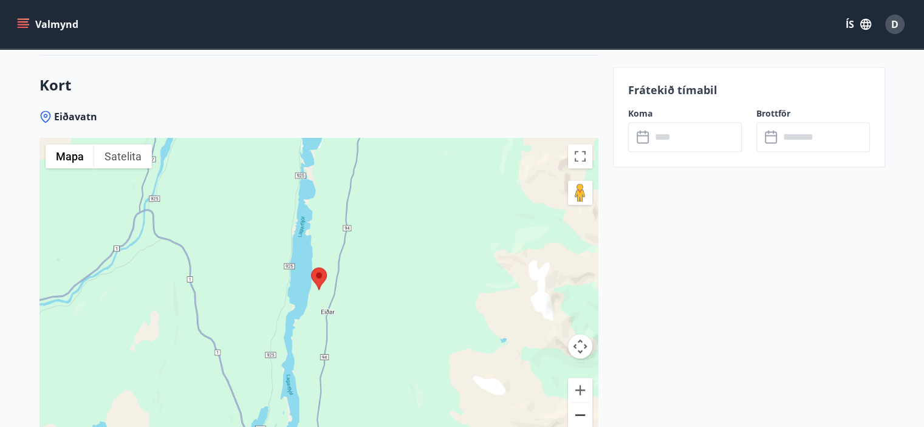
click at [583, 403] on button "Pomniejsz" at bounding box center [580, 415] width 24 height 24
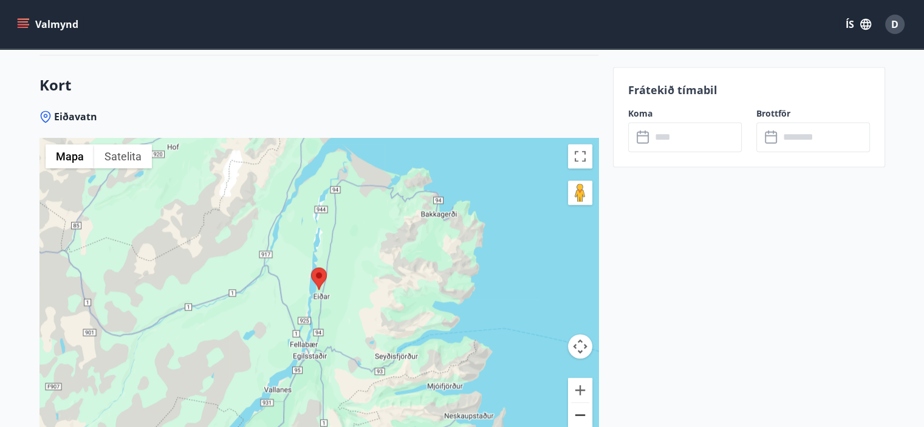
click at [583, 403] on button "Pomniejsz" at bounding box center [580, 415] width 24 height 24
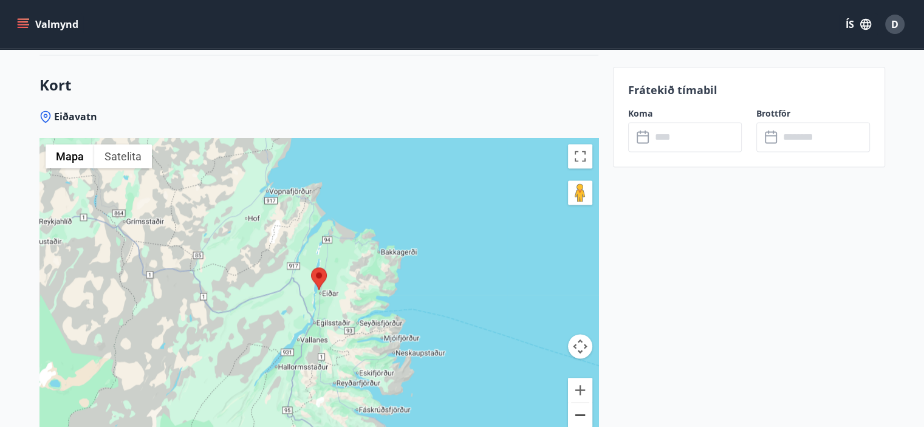
click at [583, 403] on button "Pomniejsz" at bounding box center [580, 415] width 24 height 24
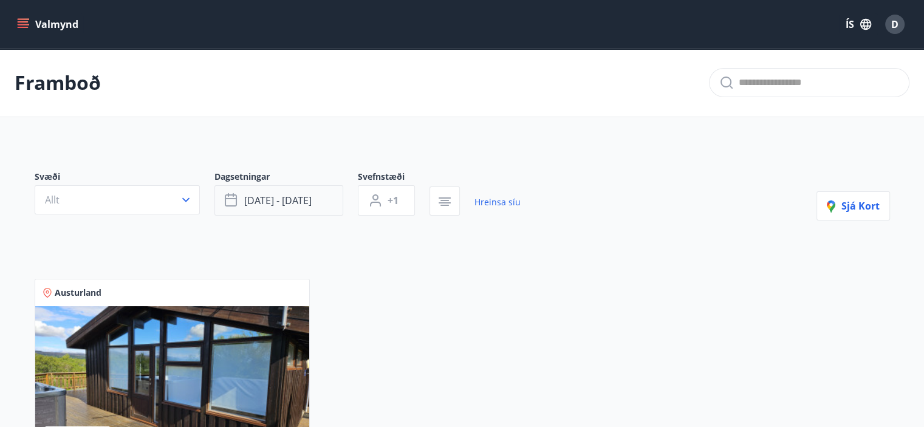
click at [225, 199] on icon "button" at bounding box center [231, 198] width 12 height 1
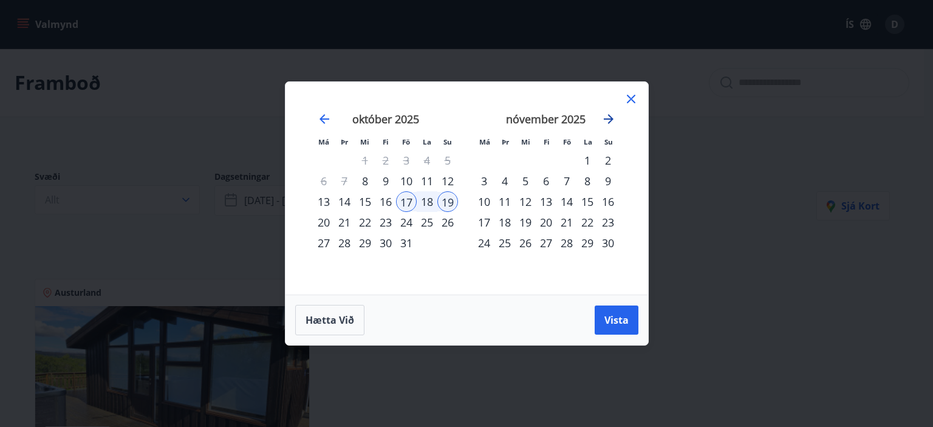
click at [610, 117] on icon "Move forward to switch to the next month." at bounding box center [609, 119] width 10 height 10
click at [507, 244] on div "30" at bounding box center [504, 243] width 21 height 21
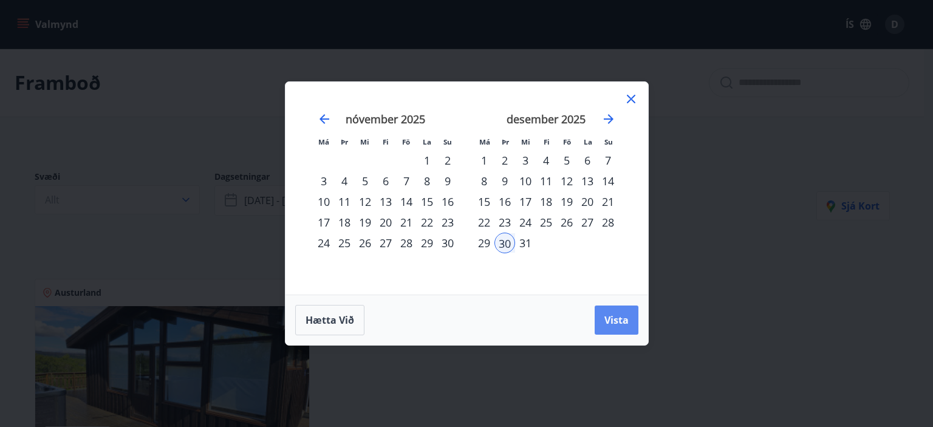
click at [614, 318] on span "Vista" at bounding box center [616, 319] width 24 height 13
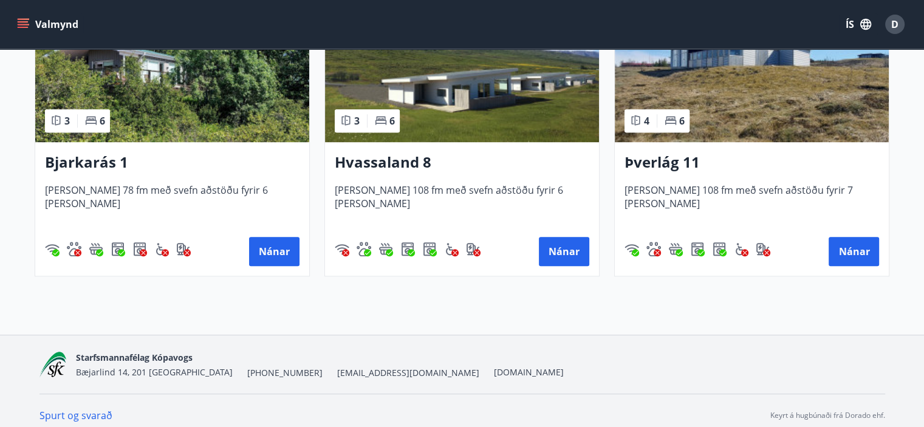
scroll to position [655, 0]
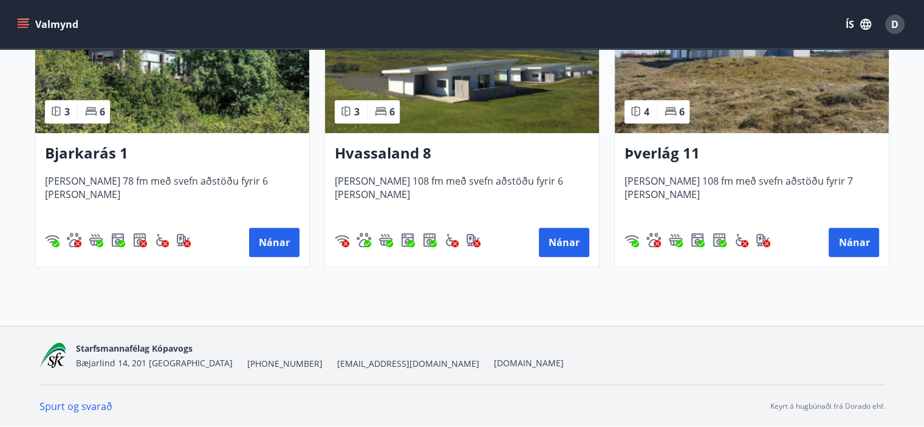
click at [731, 94] on img at bounding box center [751, 56] width 274 height 153
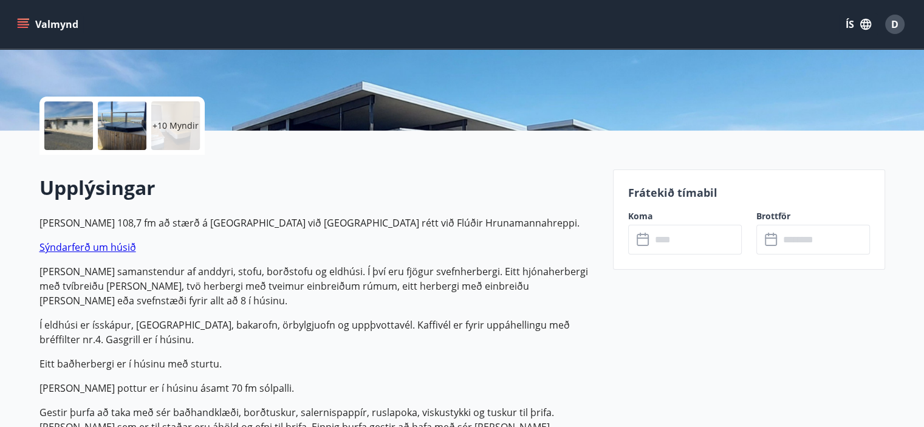
scroll to position [364, 0]
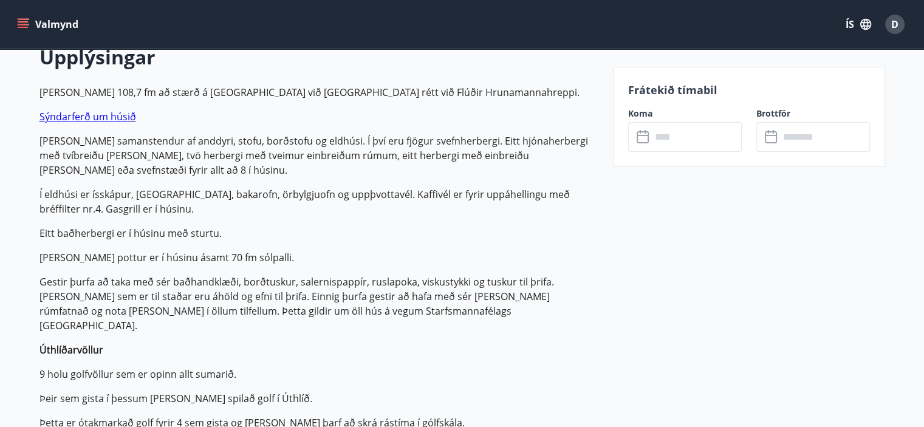
click at [643, 135] on icon at bounding box center [642, 135] width 12 height 1
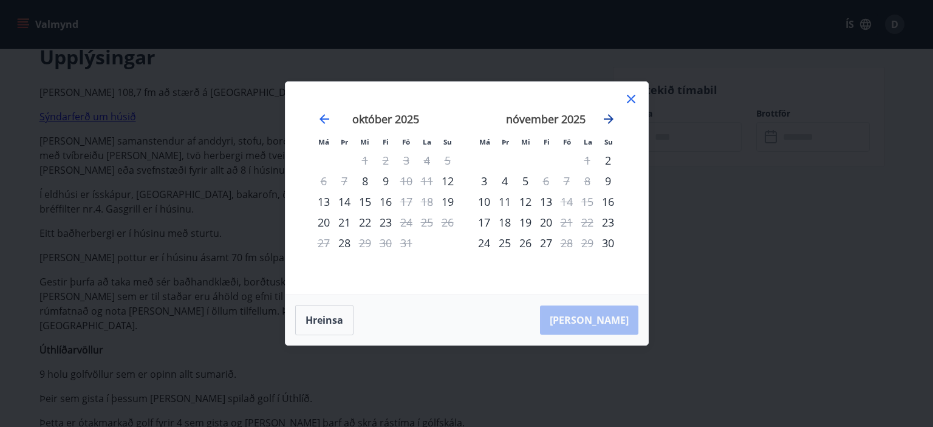
click at [606, 121] on icon "Move forward to switch to the next month." at bounding box center [608, 119] width 15 height 15
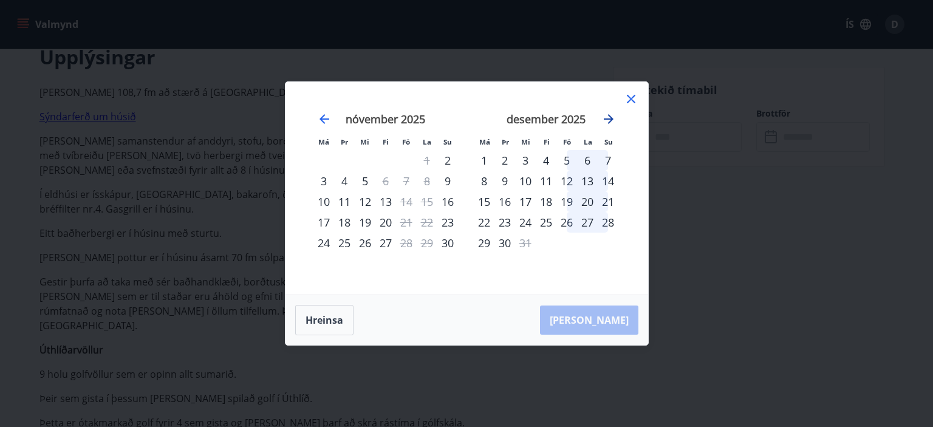
click at [610, 124] on icon "Move forward to switch to the next month." at bounding box center [608, 119] width 15 height 15
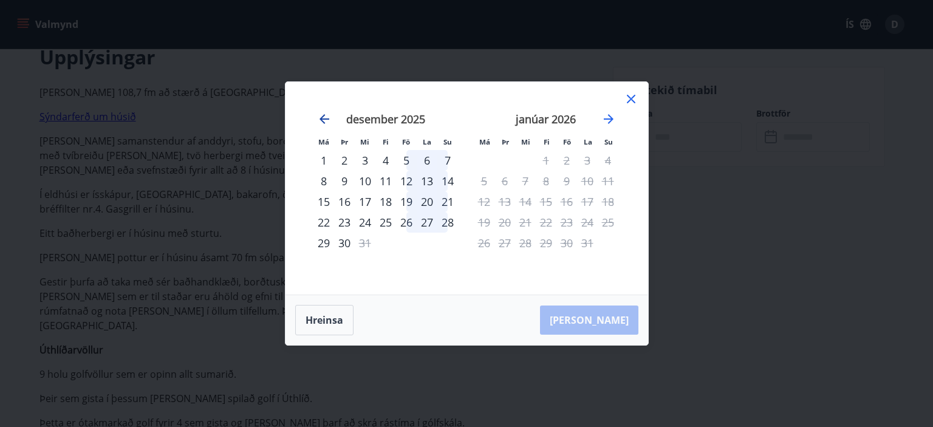
click at [323, 116] on icon "Move backward to switch to the previous month." at bounding box center [324, 119] width 10 height 10
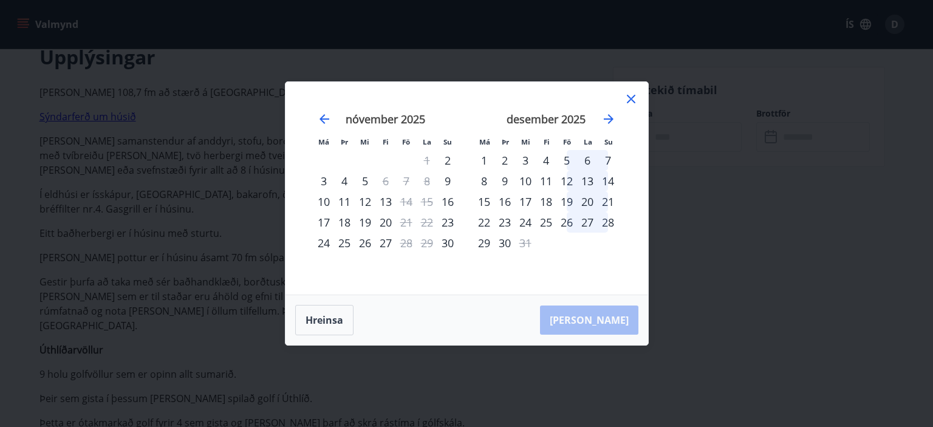
click at [502, 218] on div "23" at bounding box center [504, 222] width 21 height 21
click at [505, 220] on div "23" at bounding box center [504, 222] width 21 height 21
click at [522, 191] on div "17" at bounding box center [525, 201] width 21 height 21
click at [628, 103] on icon at bounding box center [631, 99] width 15 height 15
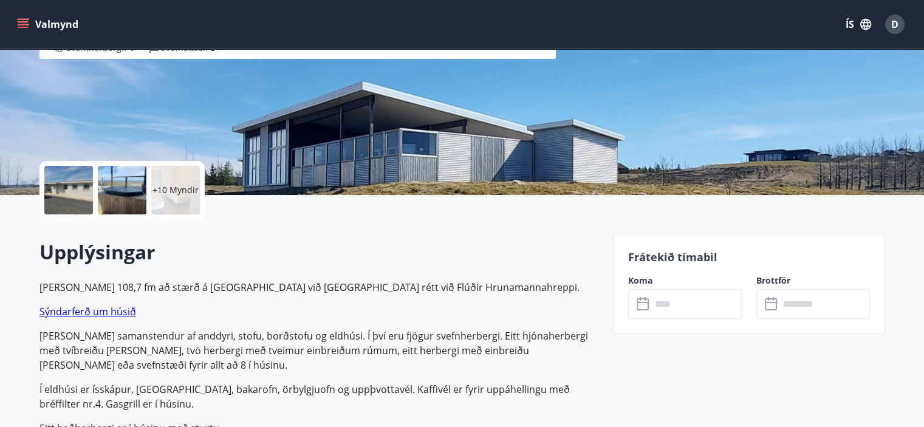
scroll to position [182, 0]
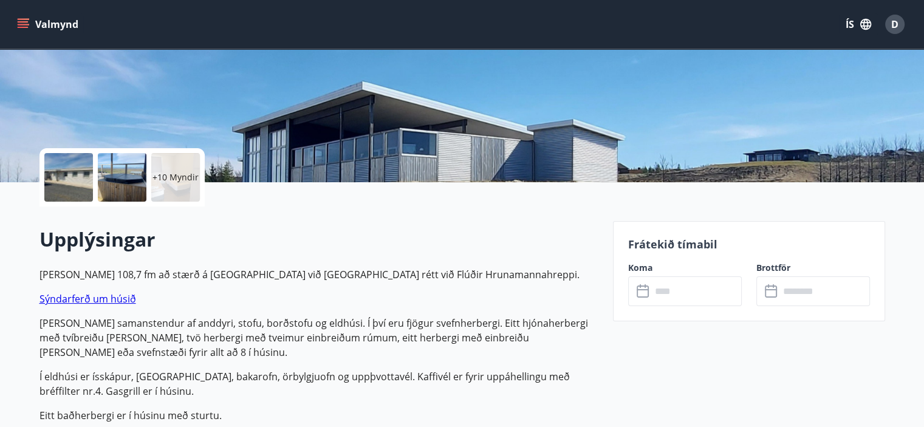
click at [646, 289] on icon at bounding box center [642, 289] width 12 height 1
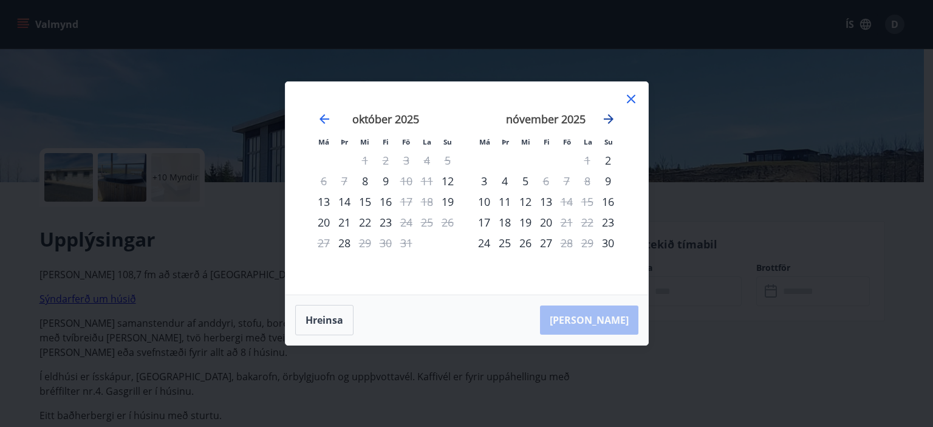
click at [604, 123] on icon "Move forward to switch to the next month." at bounding box center [608, 119] width 15 height 15
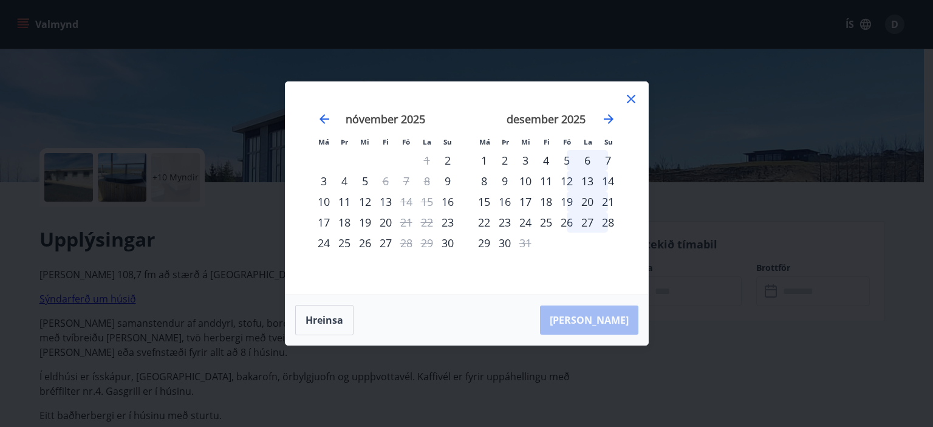
click at [509, 223] on div "23" at bounding box center [504, 222] width 21 height 21
drag, startPoint x: 484, startPoint y: 220, endPoint x: 495, endPoint y: 216, distance: 12.3
click at [485, 220] on div "22" at bounding box center [484, 222] width 21 height 21
drag, startPoint x: 550, startPoint y: 202, endPoint x: 578, endPoint y: 197, distance: 28.9
click at [552, 202] on div "18" at bounding box center [546, 201] width 21 height 21
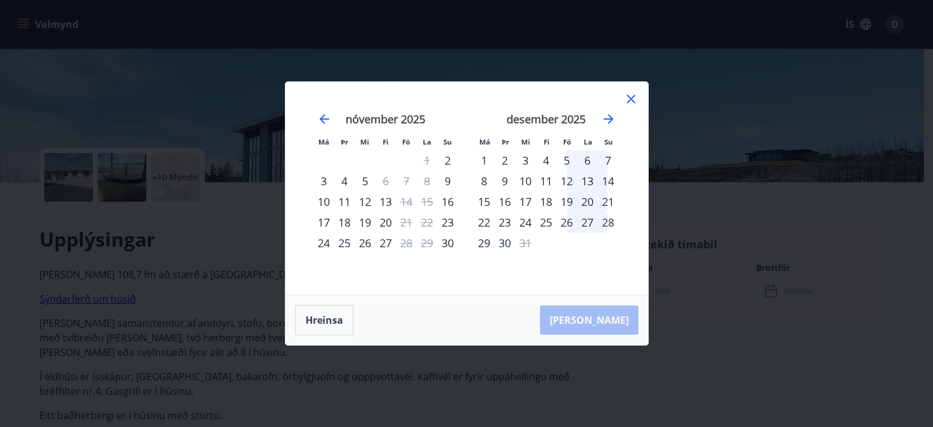
drag, startPoint x: 579, startPoint y: 197, endPoint x: 624, endPoint y: 196, distance: 44.3
click at [582, 197] on div "20" at bounding box center [587, 201] width 21 height 21
drag, startPoint x: 624, startPoint y: 196, endPoint x: 617, endPoint y: 196, distance: 6.7
click at [622, 196] on div "desember 2025 1 2 3 4 5 6 7 8 9 10 11 12 13 14 15 16 17 18 19 20 21 22 23 24 25…" at bounding box center [546, 196] width 160 height 199
drag, startPoint x: 612, startPoint y: 196, endPoint x: 607, endPoint y: 202, distance: 7.8
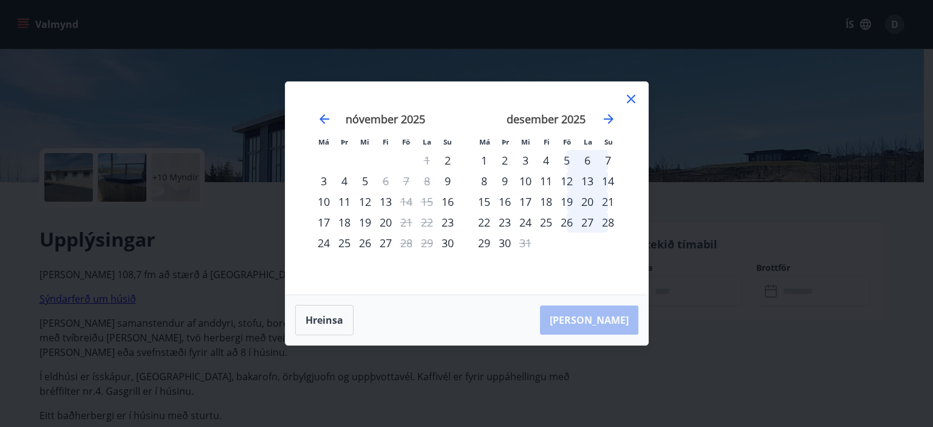
click at [608, 200] on div "21" at bounding box center [607, 201] width 21 height 21
click at [607, 202] on div "21" at bounding box center [607, 201] width 21 height 21
drag, startPoint x: 404, startPoint y: 191, endPoint x: 427, endPoint y: 223, distance: 39.2
click at [408, 199] on tbody "1 2 3 4 5 6 7 8 9 10 11 12 13 14 15 16 17 18 19 20 21 22 23 24 25 26 27 28 29 30" at bounding box center [385, 201] width 145 height 103
drag, startPoint x: 427, startPoint y: 223, endPoint x: 481, endPoint y: 205, distance: 56.8
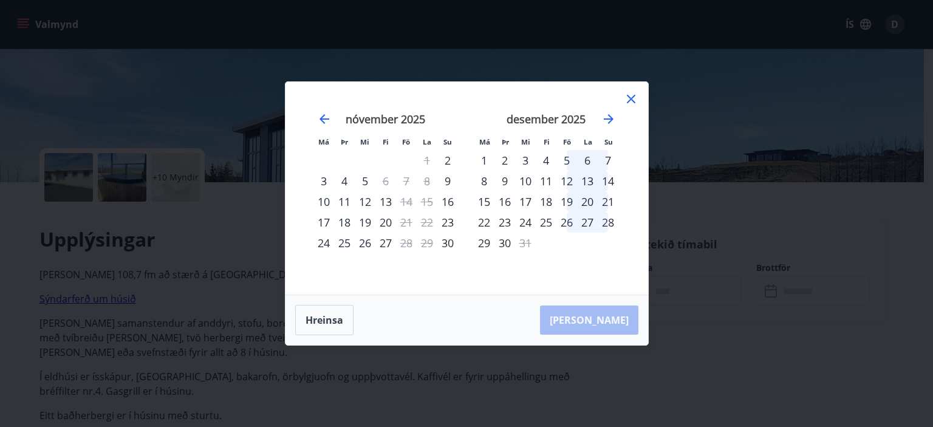
click at [431, 223] on div "22" at bounding box center [427, 222] width 21 height 21
click at [629, 101] on icon at bounding box center [631, 99] width 9 height 9
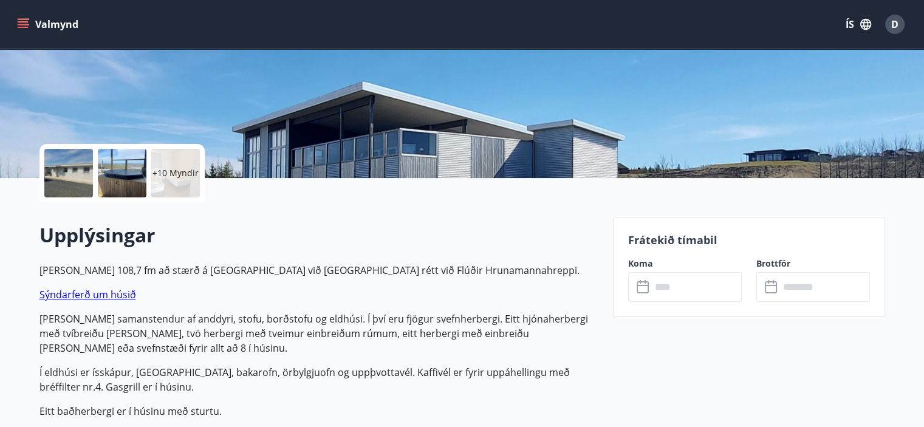
scroll to position [243, 0]
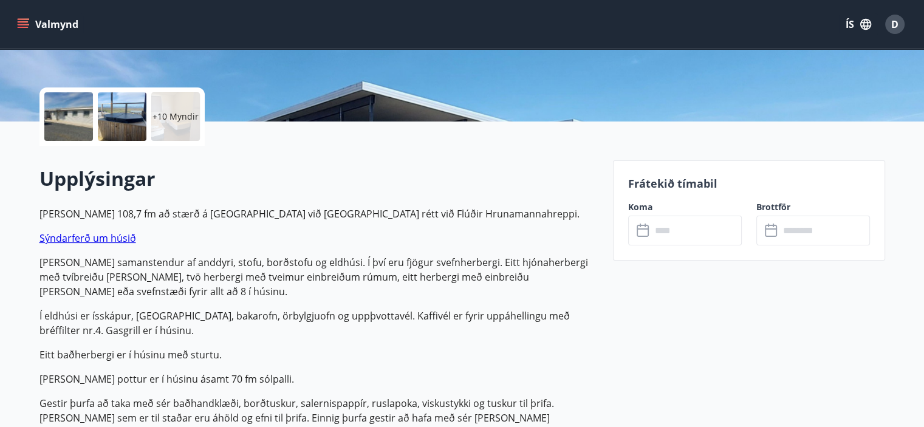
click at [642, 227] on icon at bounding box center [643, 230] width 15 height 15
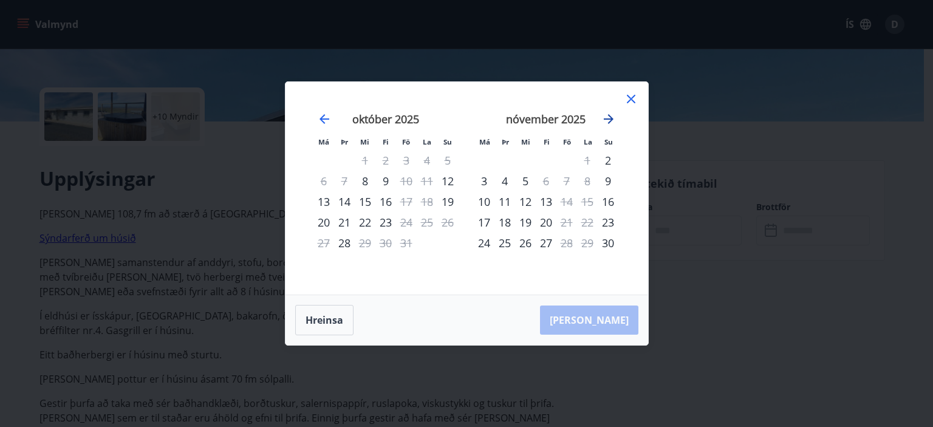
click at [606, 123] on icon "Move forward to switch to the next month." at bounding box center [608, 119] width 15 height 15
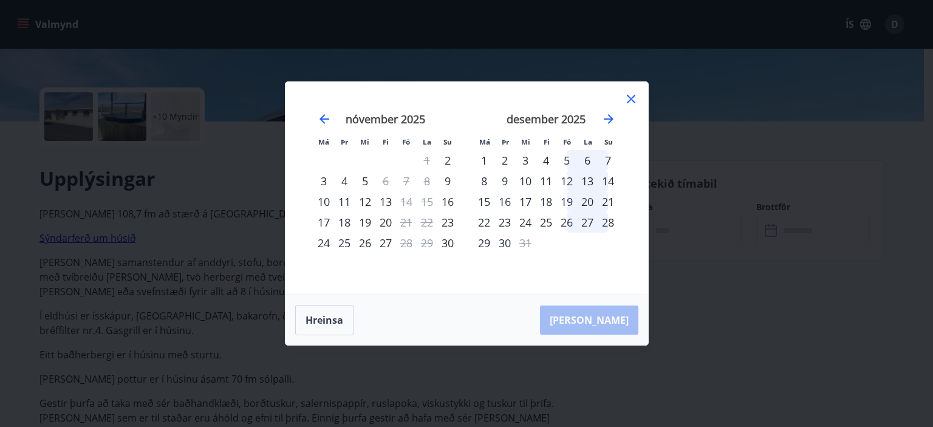
click at [551, 223] on div "25" at bounding box center [546, 222] width 21 height 21
click at [503, 223] on div "23" at bounding box center [504, 222] width 21 height 21
drag, startPoint x: 356, startPoint y: 239, endPoint x: 347, endPoint y: 247, distance: 12.5
click at [347, 246] on tr "24 25 26 27 28 29 30" at bounding box center [385, 243] width 145 height 21
click at [330, 327] on div "Má Þr Mi Fi Fö La Su Má Þr Mi Fi Fö La Su [DATE] 1 2 3 4 5 6 7 8 9 10 11 12 13 …" at bounding box center [467, 213] width 364 height 264
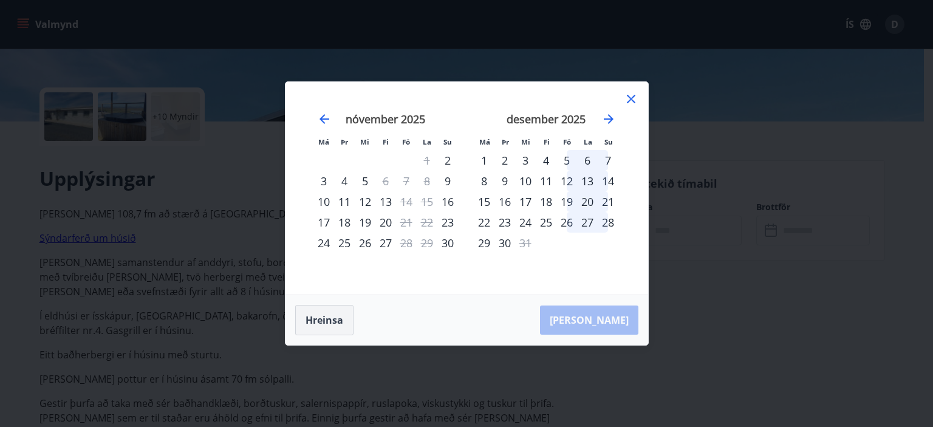
click at [330, 327] on button "Hreinsa" at bounding box center [324, 320] width 58 height 30
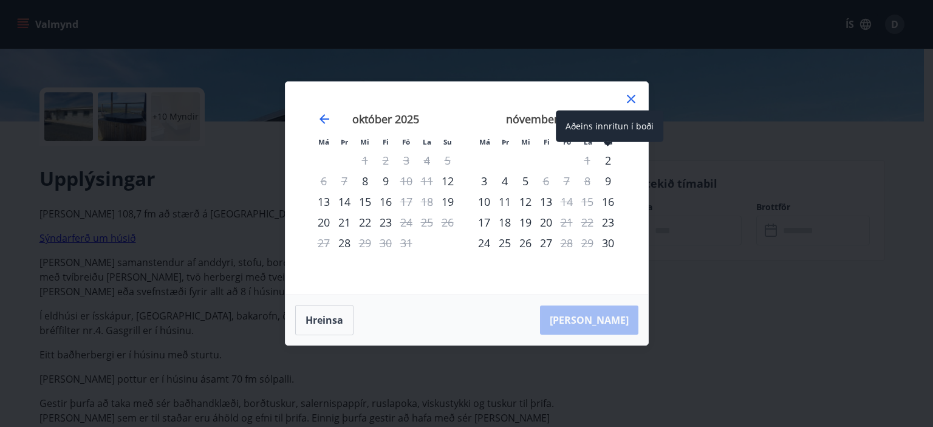
click at [611, 114] on div "Aðeins innritun í boði" at bounding box center [609, 127] width 107 height 32
click at [602, 120] on div "Aðeins innritun í boði" at bounding box center [609, 127] width 107 height 32
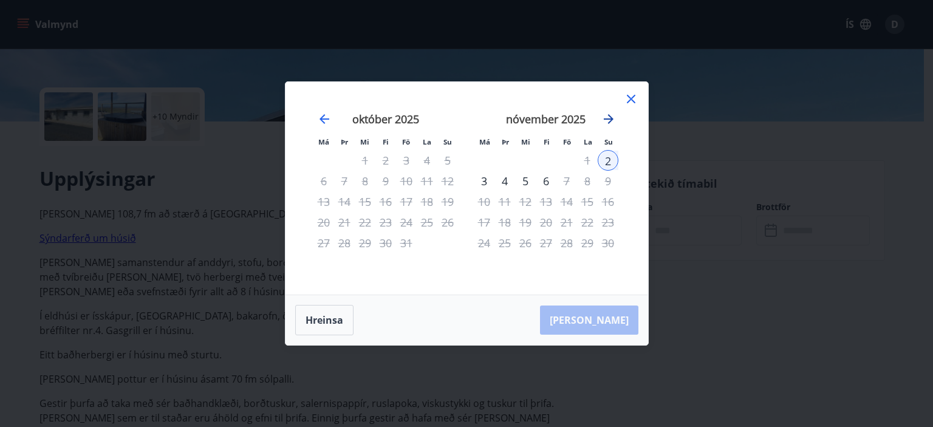
click at [610, 121] on icon "Move forward to switch to the next month." at bounding box center [609, 119] width 10 height 10
click at [634, 97] on icon at bounding box center [631, 99] width 9 height 9
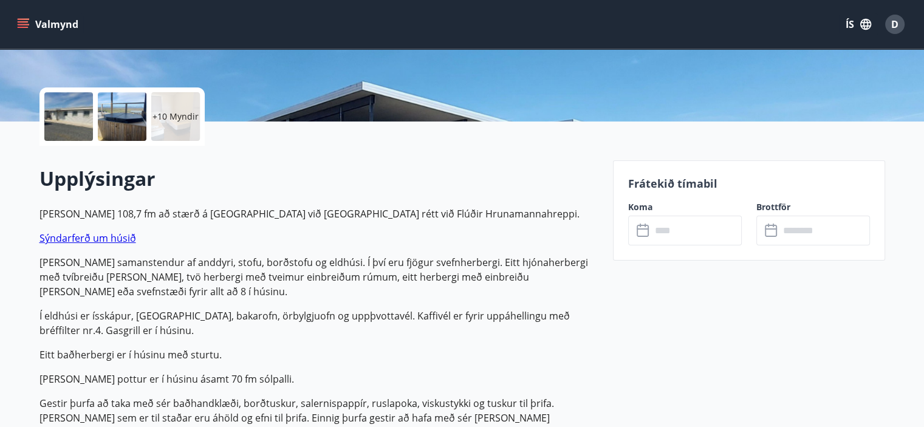
click at [638, 232] on icon at bounding box center [643, 230] width 15 height 15
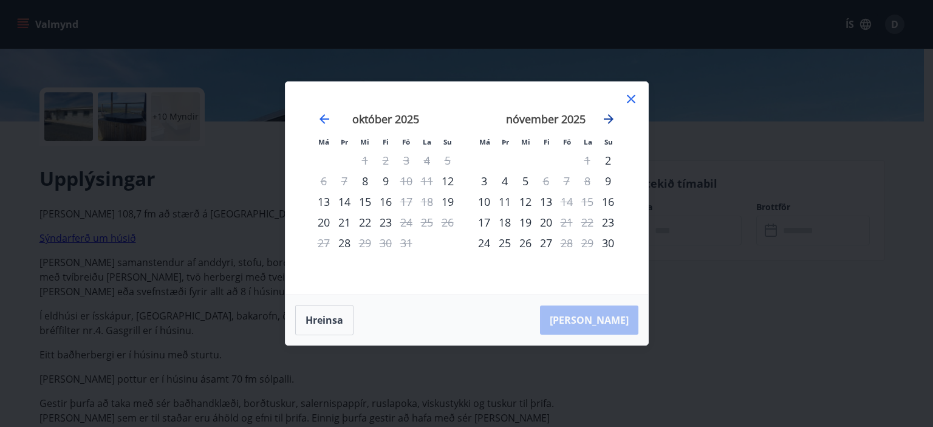
click at [611, 123] on icon "Move forward to switch to the next month." at bounding box center [608, 119] width 15 height 15
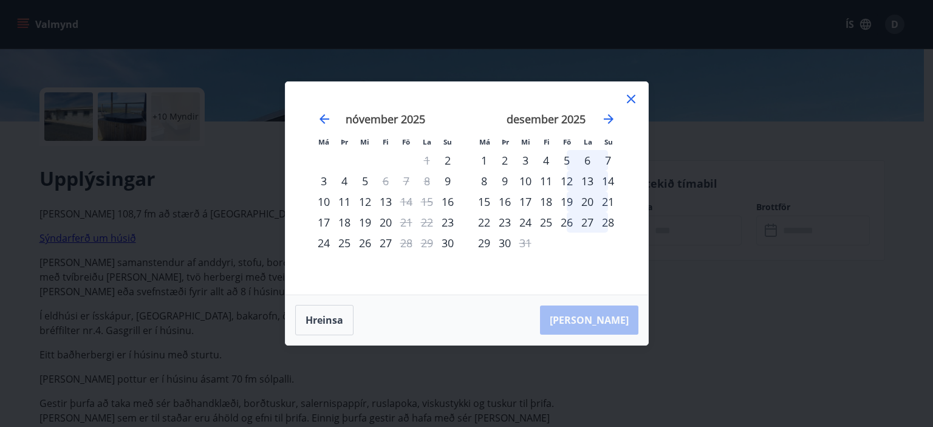
click at [566, 160] on div "5" at bounding box center [566, 160] width 21 height 21
click at [570, 160] on div "5" at bounding box center [566, 160] width 21 height 21
click at [583, 160] on div "6" at bounding box center [587, 160] width 21 height 21
click at [632, 100] on icon at bounding box center [631, 99] width 15 height 15
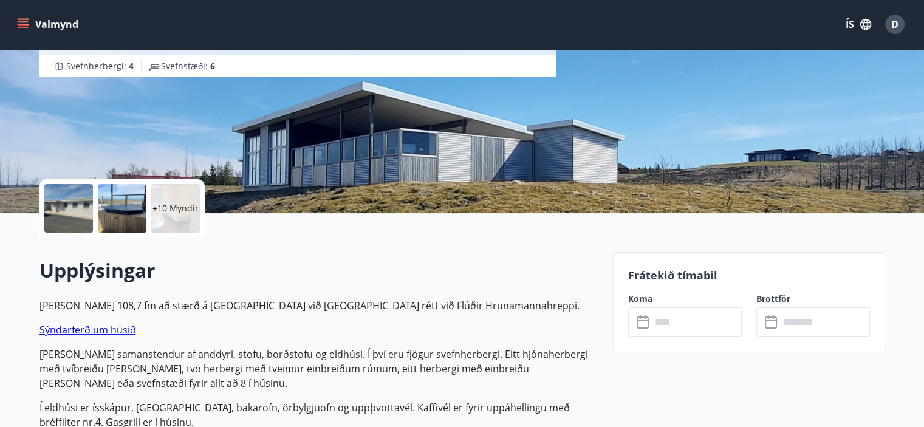
scroll to position [0, 0]
